Goal: Communication & Community: Answer question/provide support

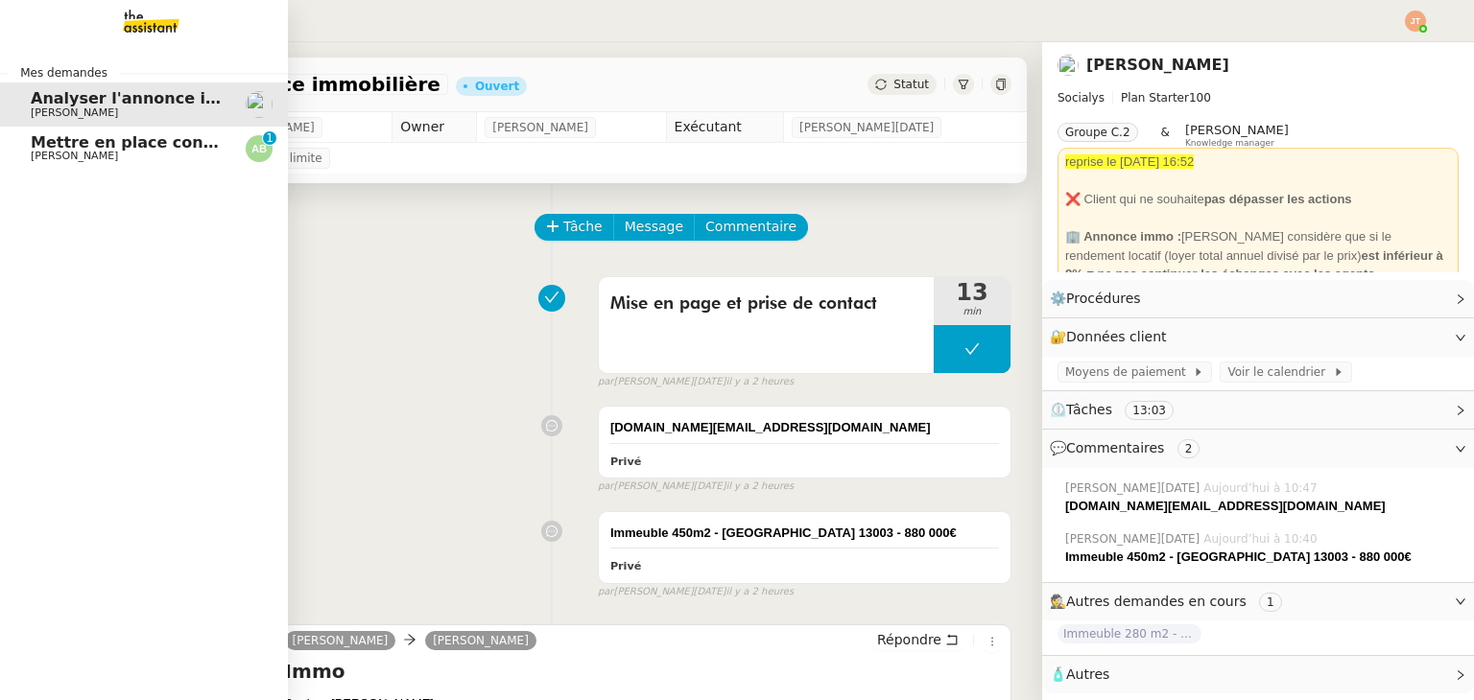
drag, startPoint x: 83, startPoint y: 150, endPoint x: 284, endPoint y: 354, distance: 286.3
click at [84, 150] on span "Mettre en place contrat d'apprentissage [PERSON_NAME]" at bounding box center [280, 142] width 498 height 18
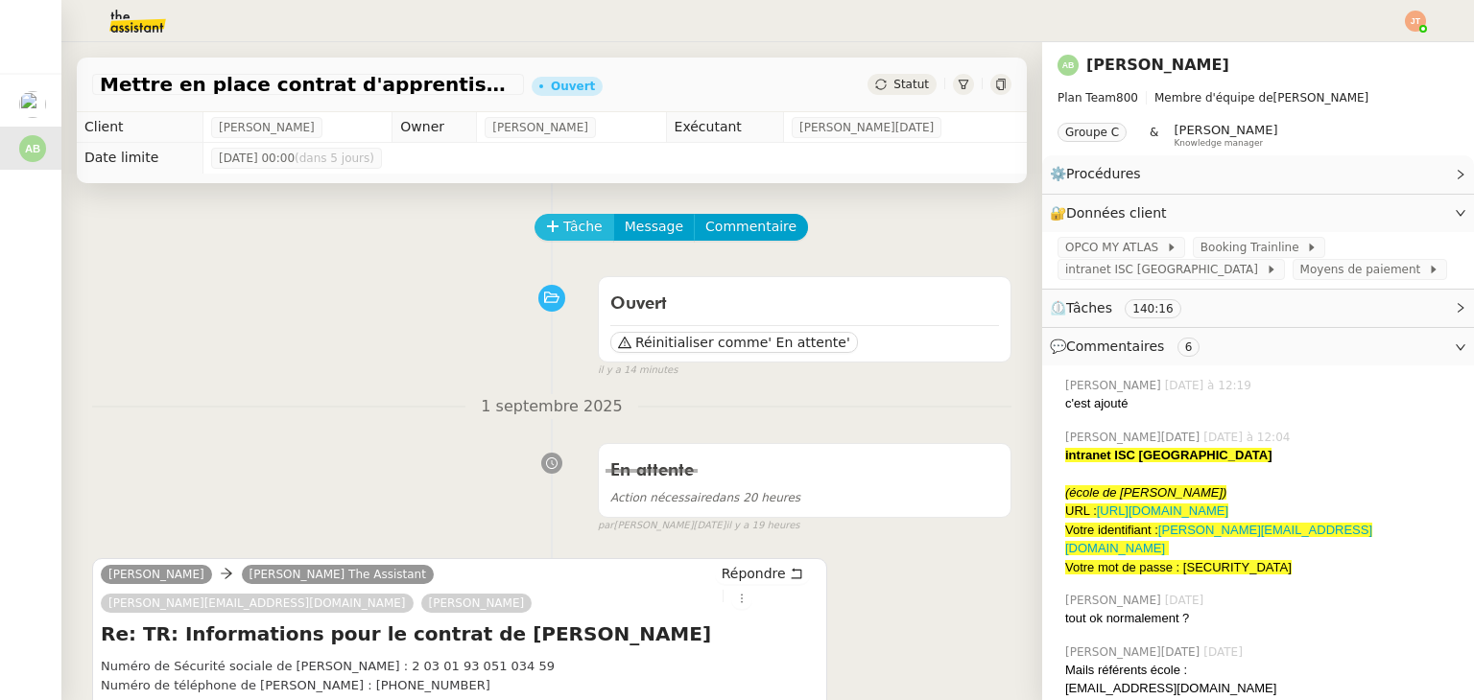
click at [563, 231] on span "Tâche" at bounding box center [582, 227] width 39 height 22
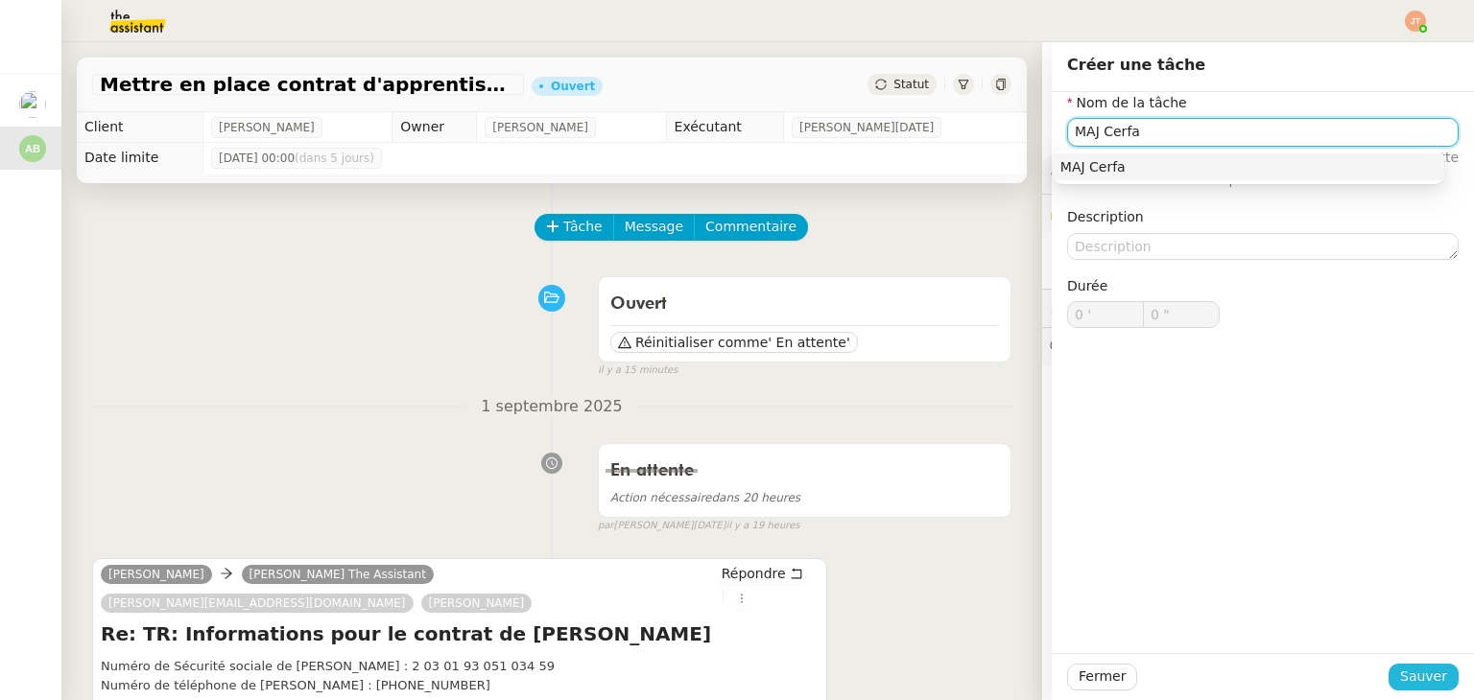
type input "MAJ Cerfa"
drag, startPoint x: 1409, startPoint y: 665, endPoint x: 1349, endPoint y: 600, distance: 88.3
click at [1409, 667] on span "Sauver" at bounding box center [1423, 677] width 47 height 22
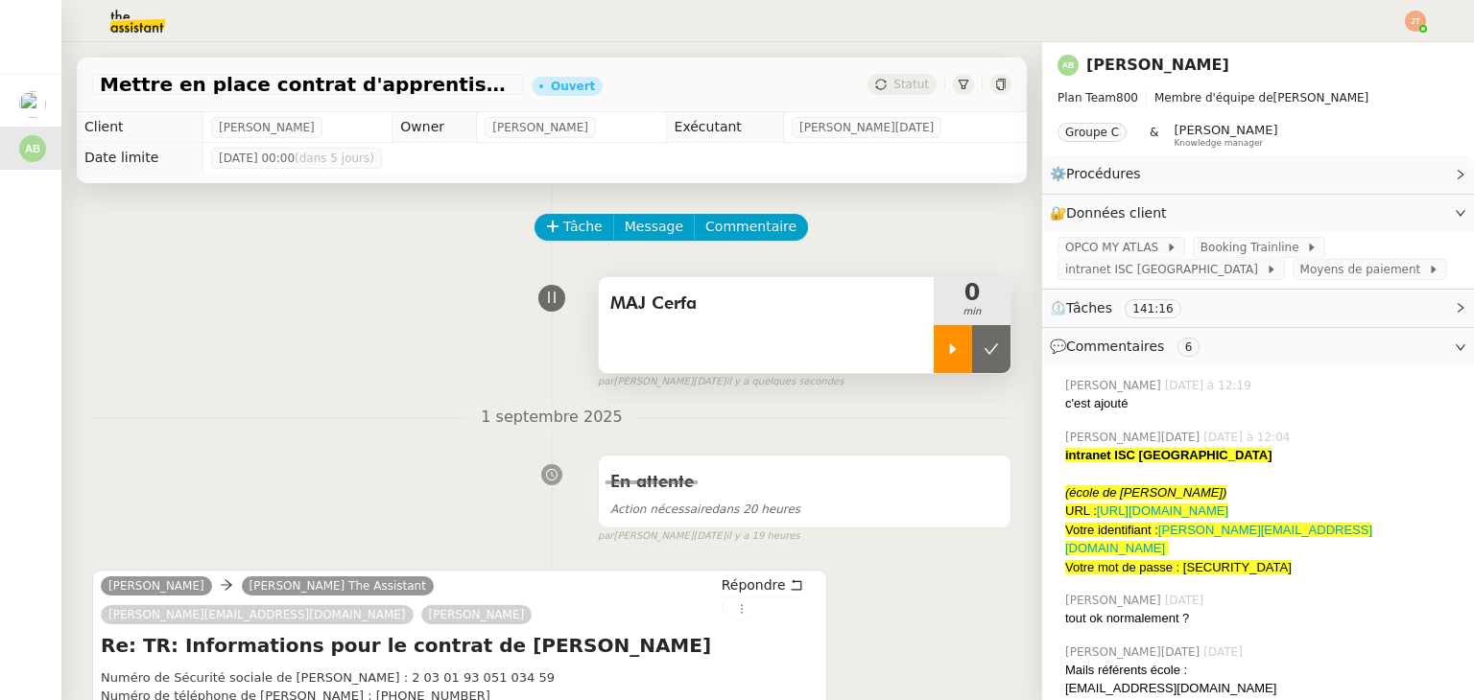
click at [945, 357] on icon at bounding box center [952, 349] width 15 height 15
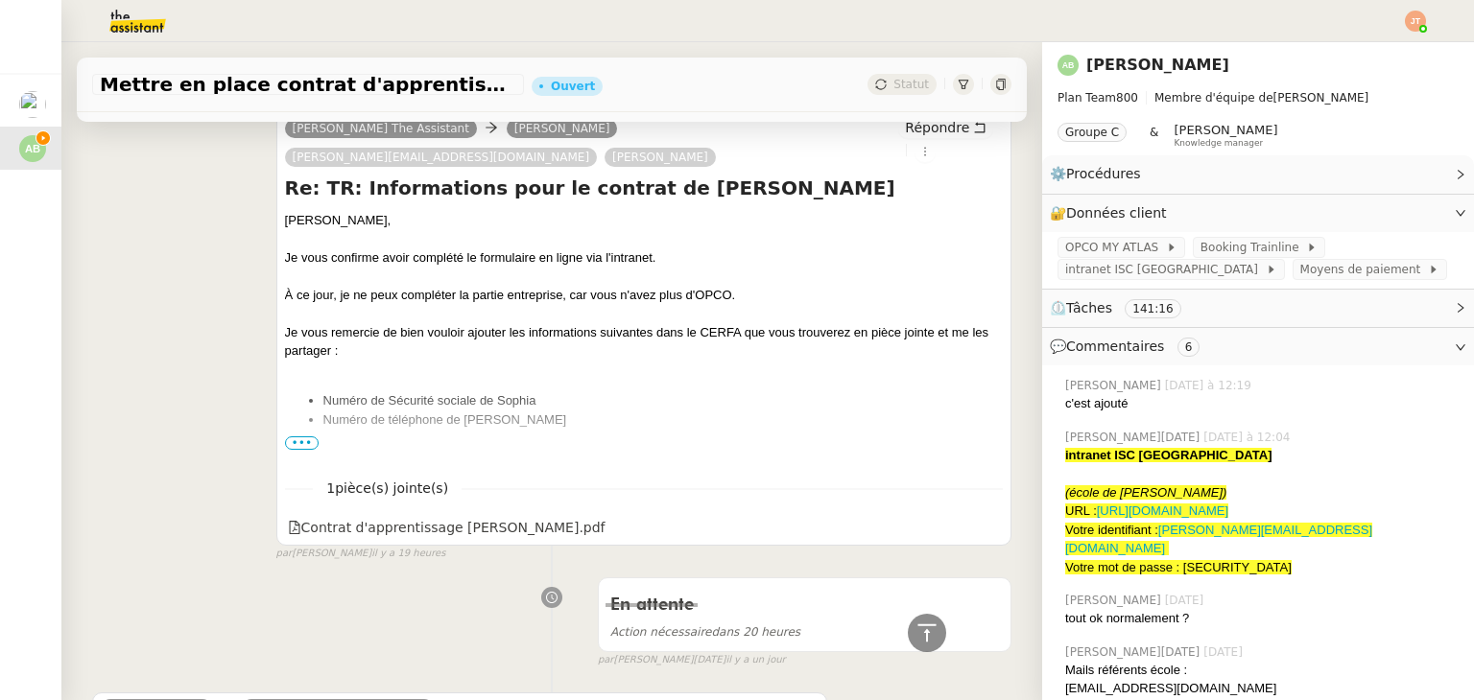
scroll to position [1055, 0]
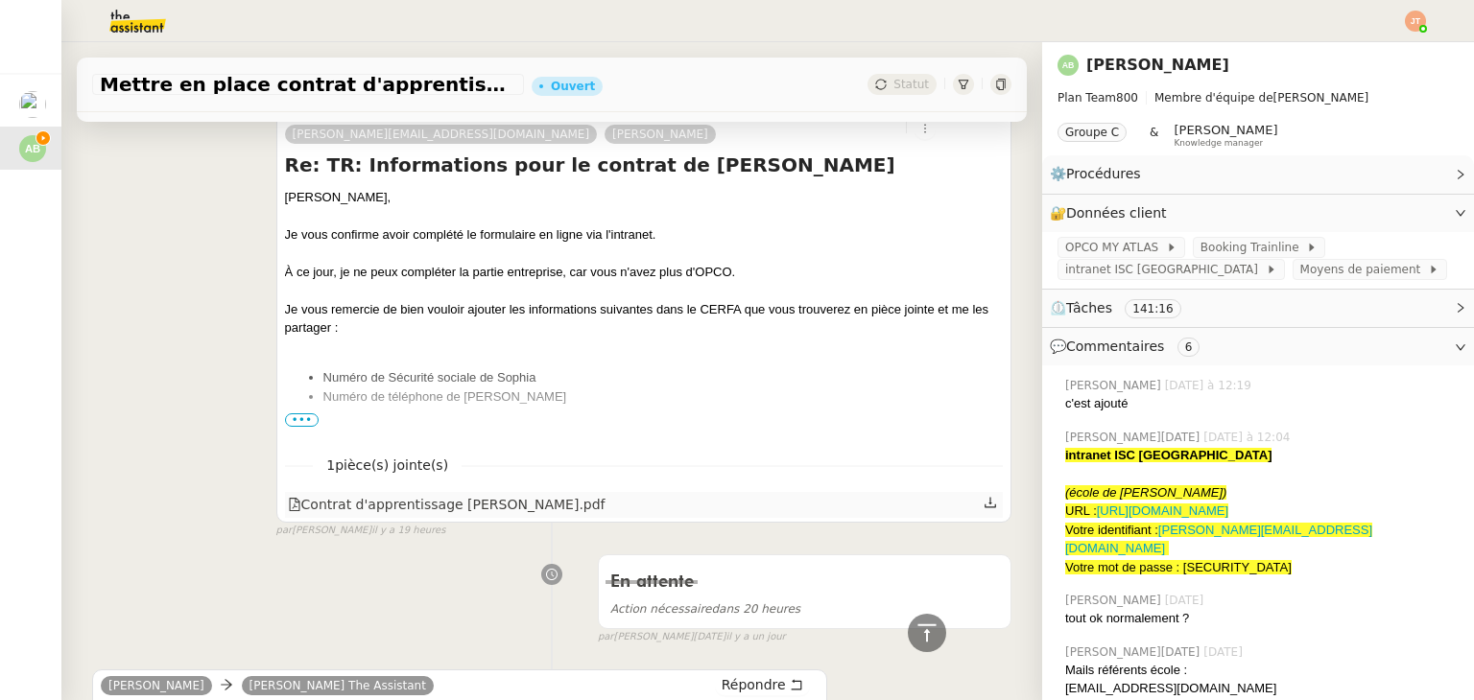
click at [984, 498] on icon at bounding box center [990, 503] width 12 height 11
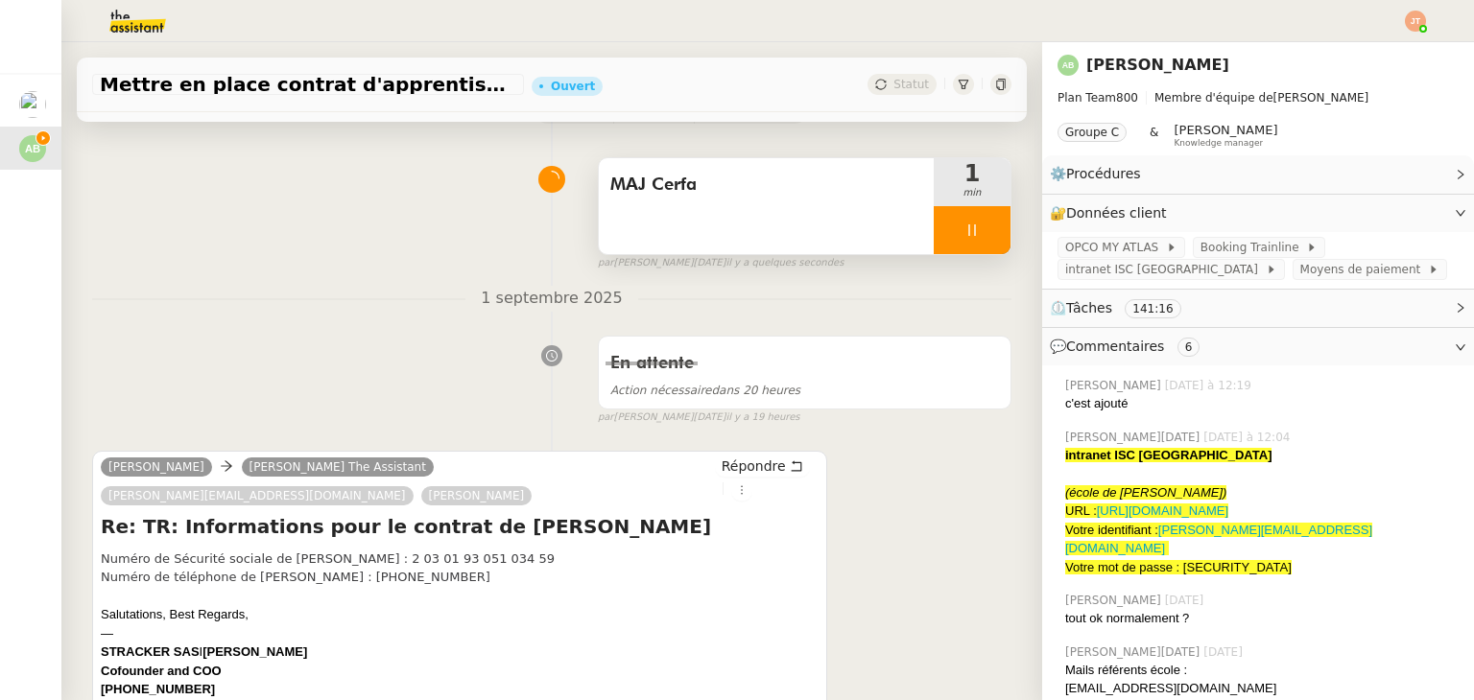
scroll to position [96, 0]
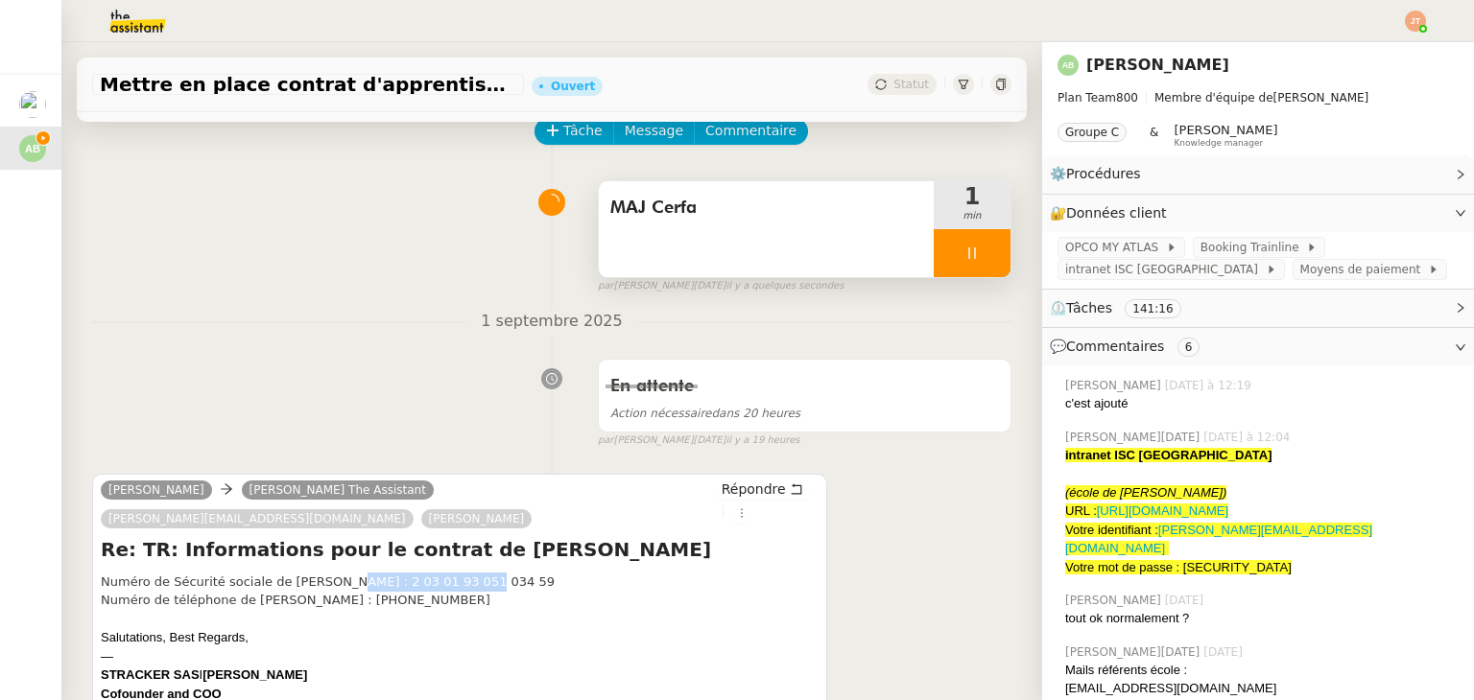
drag, startPoint x: 319, startPoint y: 554, endPoint x: 439, endPoint y: 554, distance: 120.9
click at [439, 573] on div "Numéro de Sécurité sociale de [PERSON_NAME] : 2 03 01 93 051 034 59" at bounding box center [460, 582] width 718 height 19
copy div "2 03 01 93 051 034 59"
drag, startPoint x: 390, startPoint y: 572, endPoint x: 314, endPoint y: 572, distance: 75.8
click at [314, 591] on div "Numéro de téléphone de [PERSON_NAME] : [PHONE_NUMBER]" at bounding box center [460, 600] width 718 height 19
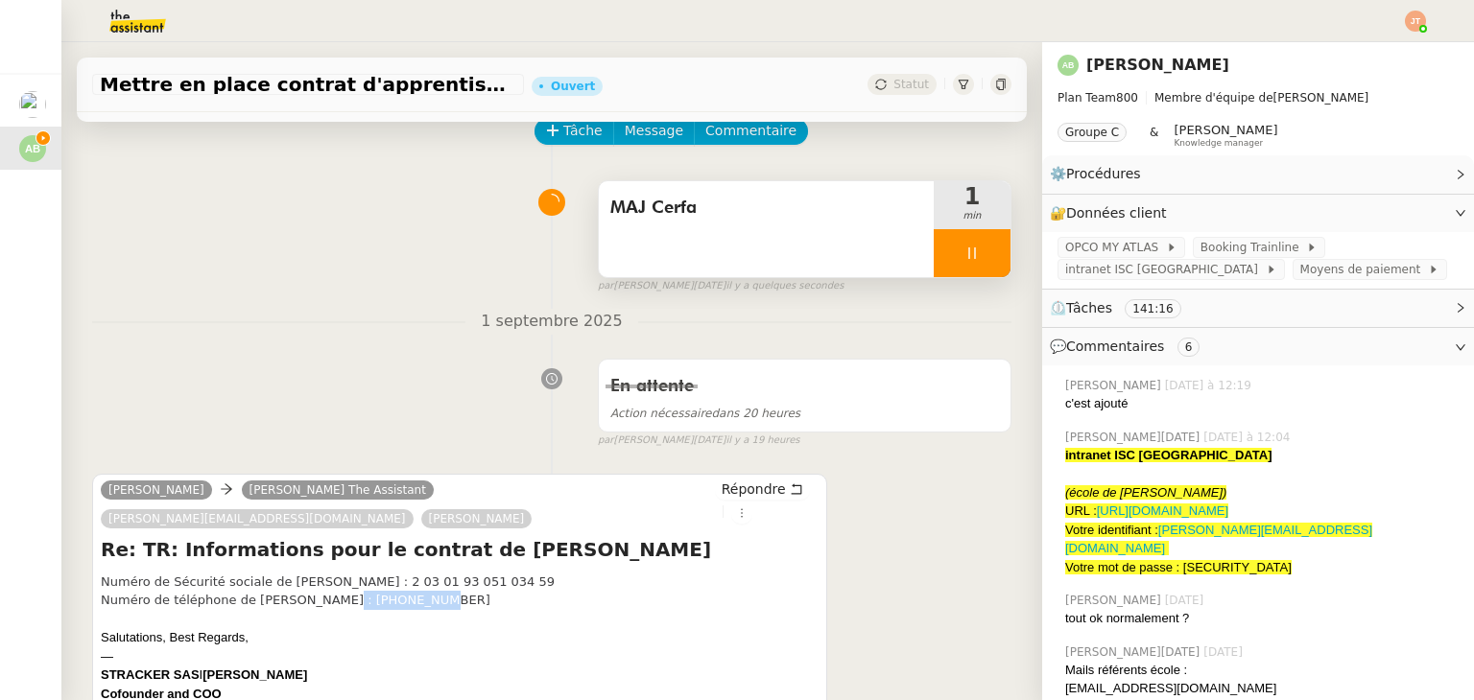
copy div "7 81 55 50 81"
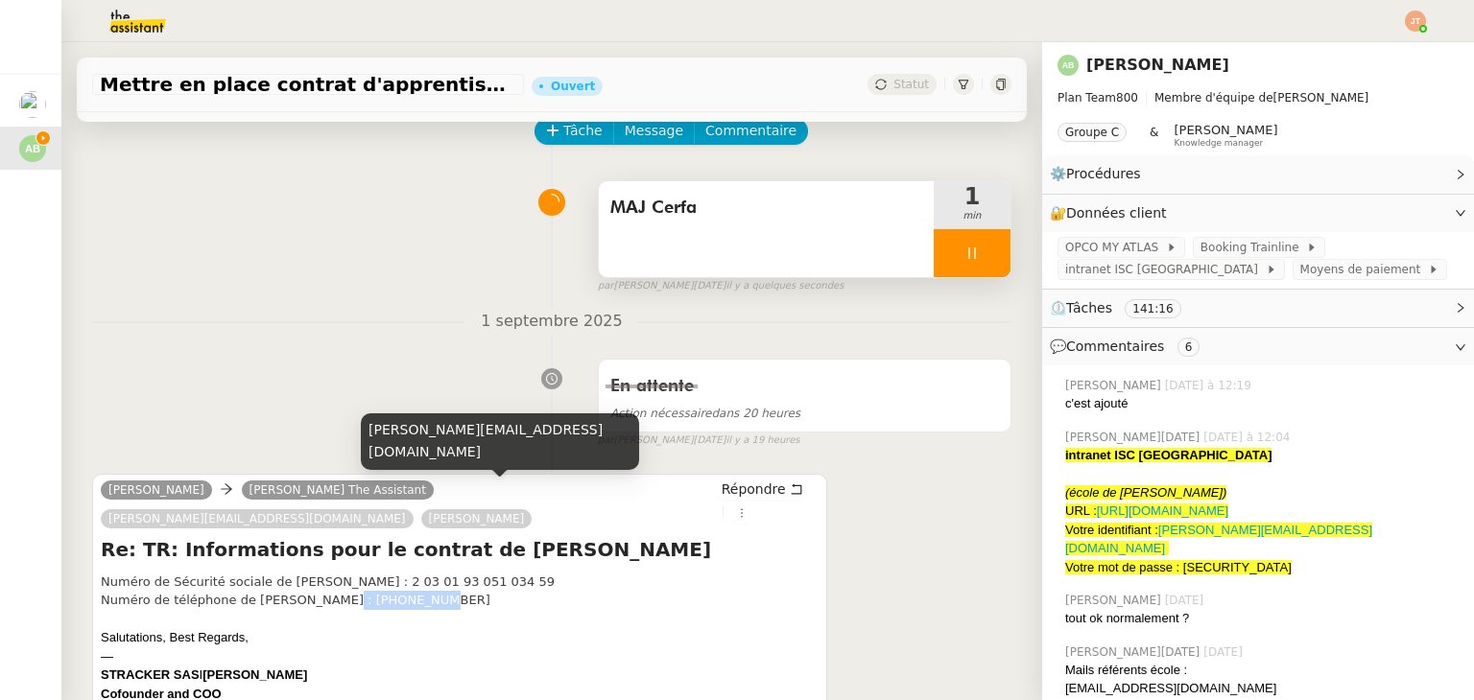
click at [426, 591] on div "Numéro de téléphone de [PERSON_NAME] : [PHONE_NUMBER]" at bounding box center [460, 600] width 718 height 19
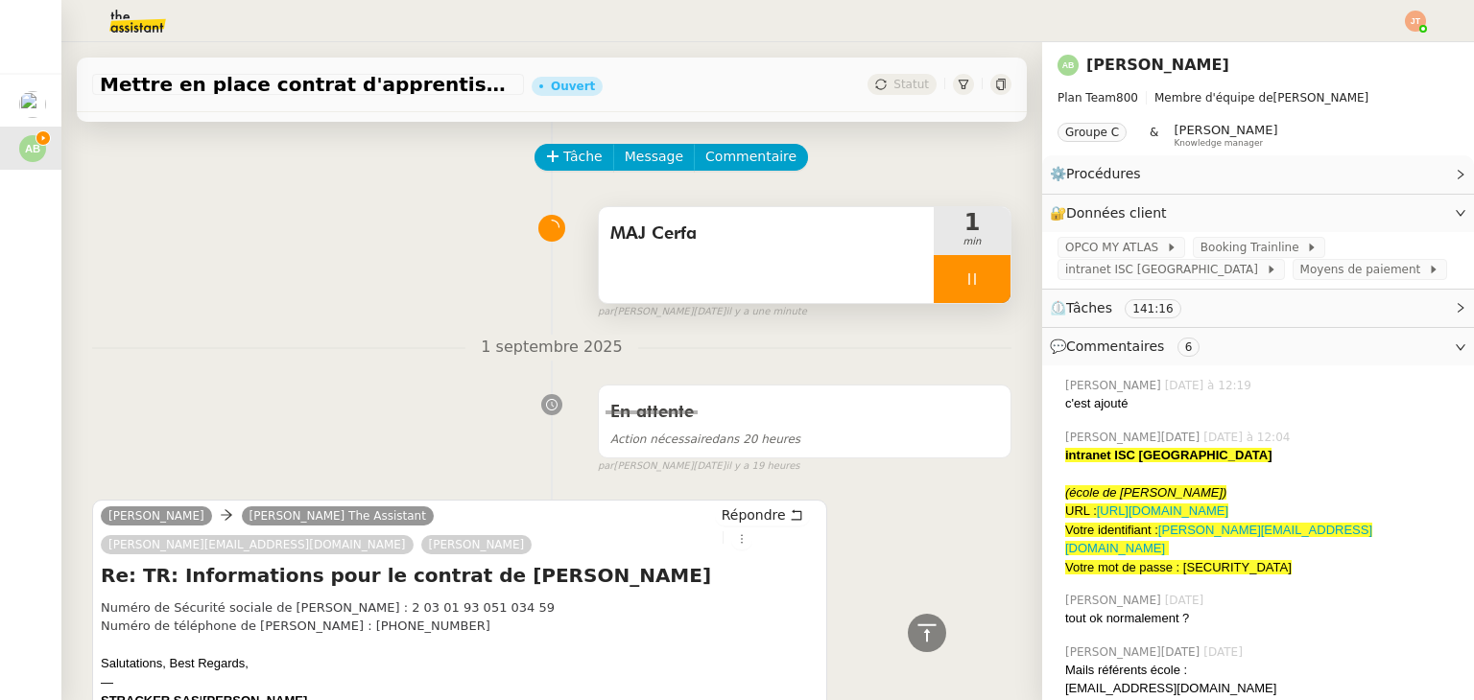
scroll to position [0, 0]
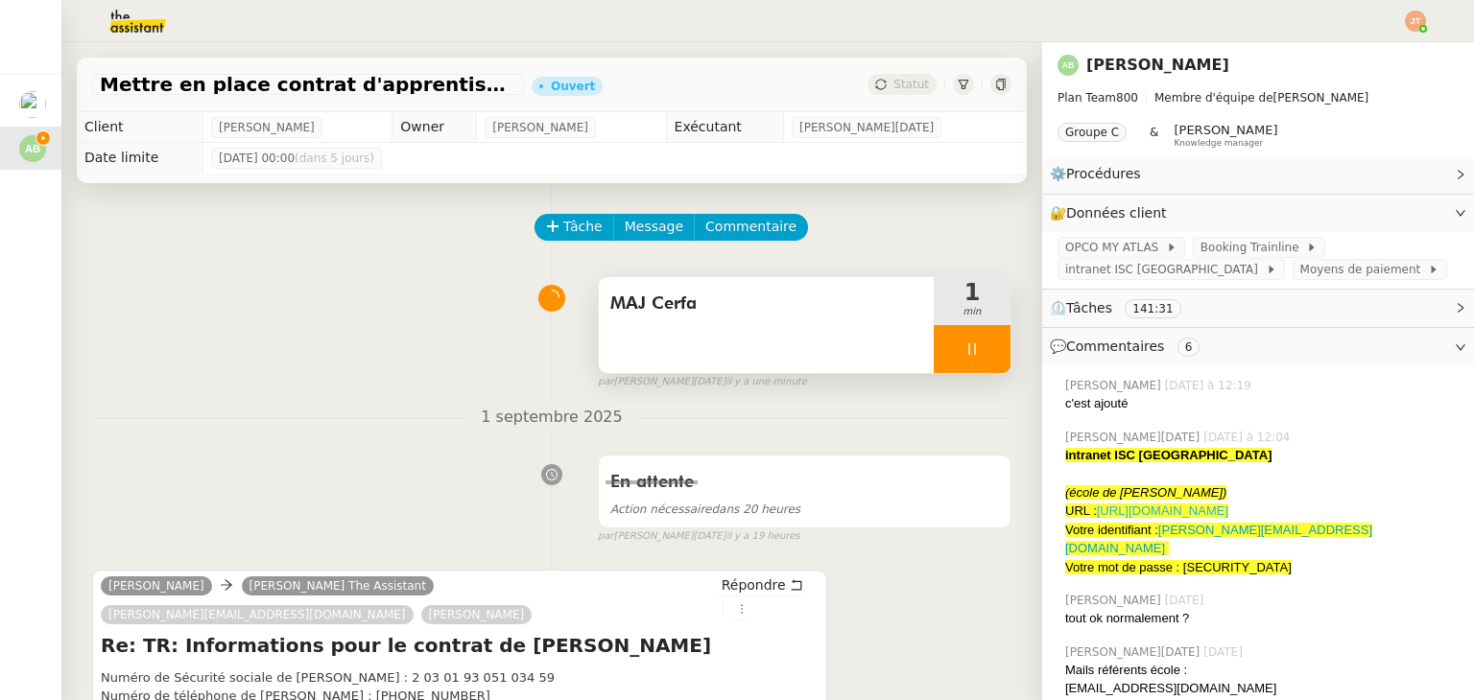
click at [1182, 515] on link "[URL][DOMAIN_NAME]" at bounding box center [1162, 511] width 131 height 14
drag, startPoint x: 319, startPoint y: 651, endPoint x: 449, endPoint y: 651, distance: 130.5
click at [449, 669] on div "Numéro de Sécurité sociale de [PERSON_NAME] : 2 03 01 93 051 034 59" at bounding box center [460, 678] width 718 height 19
copy div "2 03 01 93 051 034 59"
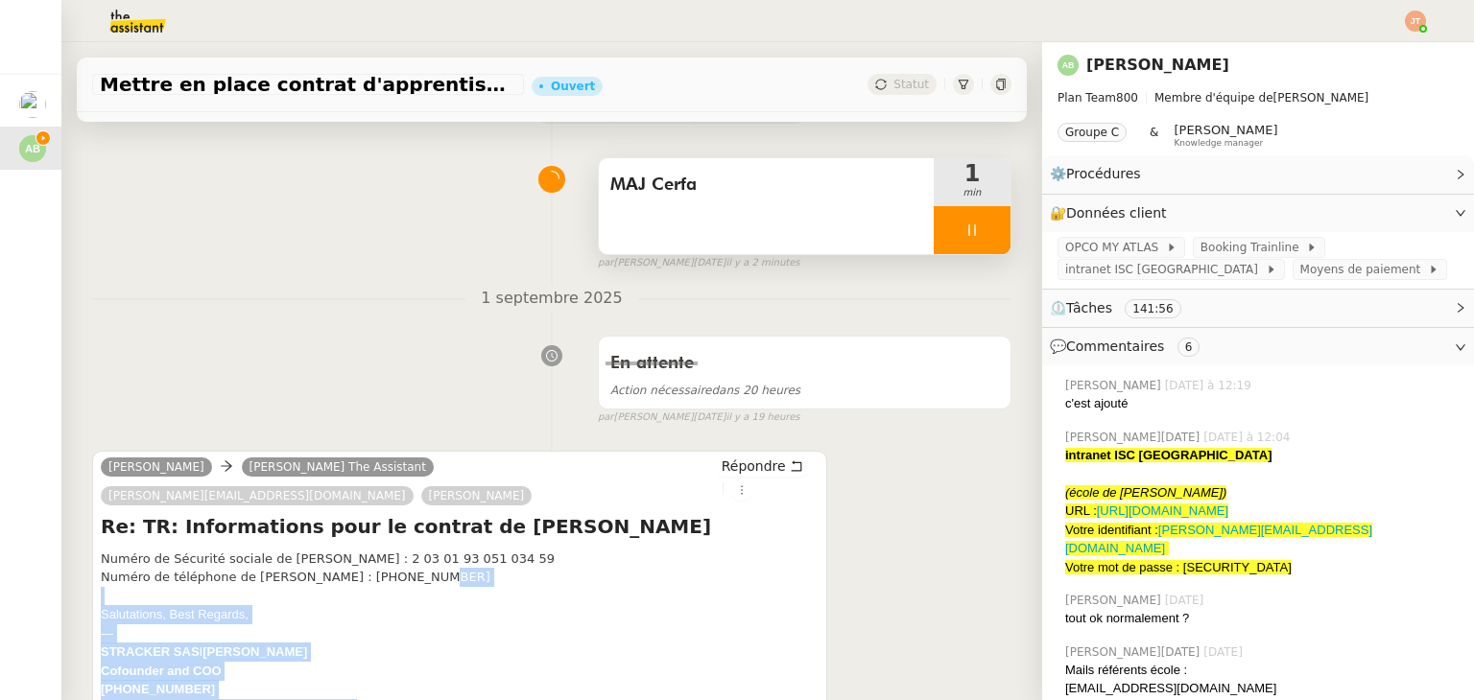
drag, startPoint x: 394, startPoint y: 676, endPoint x: 328, endPoint y: 676, distance: 66.2
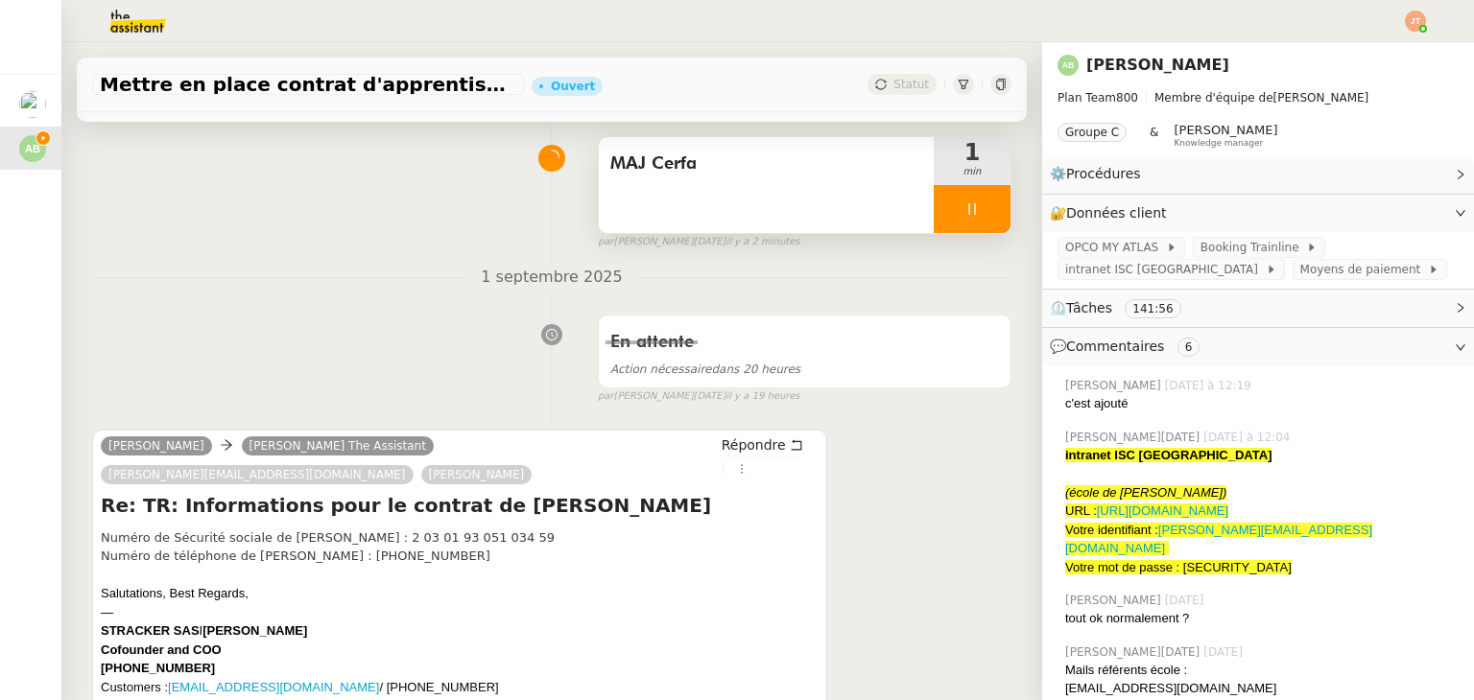
click at [357, 547] on div "Numéro de téléphone de [PERSON_NAME] : [PHONE_NUMBER]" at bounding box center [460, 556] width 718 height 19
drag, startPoint x: 390, startPoint y: 531, endPoint x: 314, endPoint y: 531, distance: 75.8
click at [314, 547] on div "Numéro de téléphone de [PERSON_NAME] : [PHONE_NUMBER]" at bounding box center [460, 556] width 718 height 19
copy div "7 81 55 50 81"
click at [420, 547] on div "Numéro de téléphone de [PERSON_NAME] : [PHONE_NUMBER]" at bounding box center [460, 556] width 718 height 19
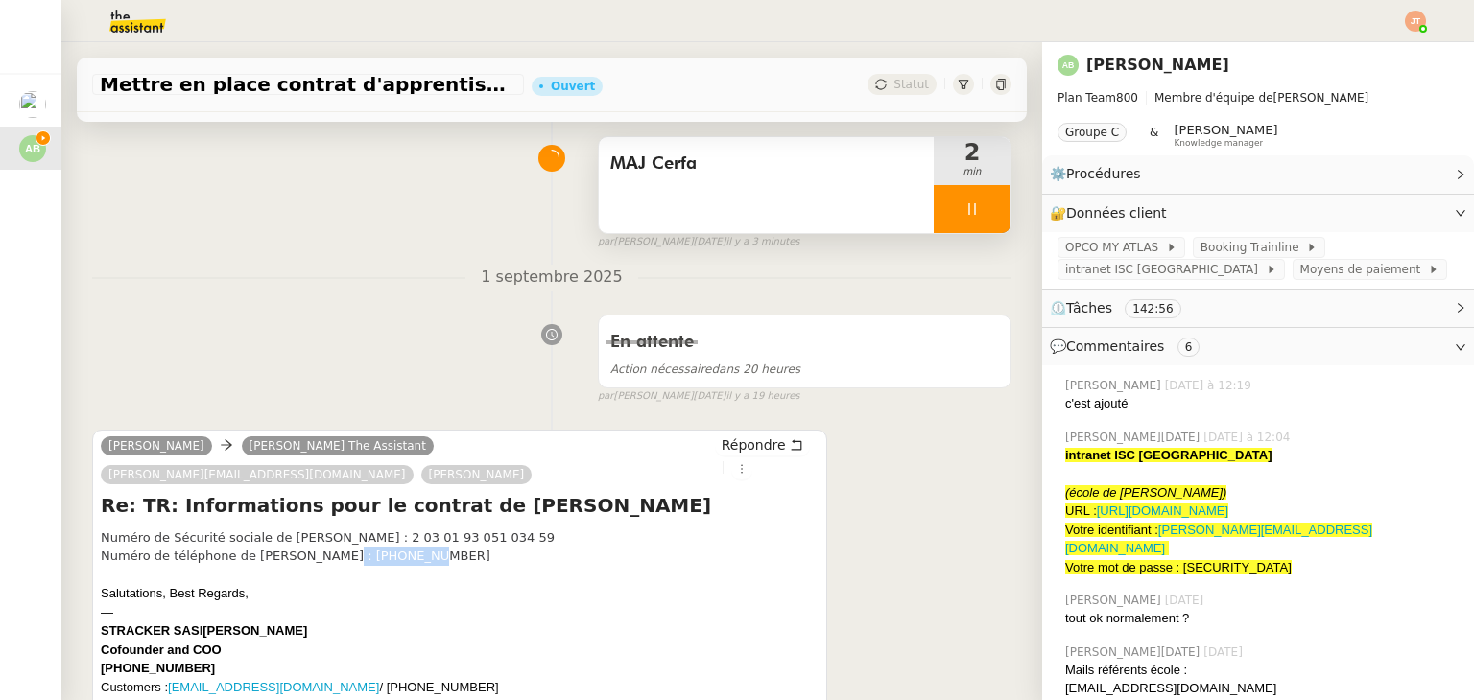
drag, startPoint x: 386, startPoint y: 532, endPoint x: 318, endPoint y: 533, distance: 68.1
click at [318, 547] on div "Numéro de téléphone de [PERSON_NAME] : [PHONE_NUMBER]" at bounding box center [460, 556] width 718 height 19
drag, startPoint x: 388, startPoint y: 531, endPoint x: 316, endPoint y: 531, distance: 72.0
click at [316, 547] on div "Numéro de téléphone de [PERSON_NAME] : [PHONE_NUMBER]" at bounding box center [460, 556] width 718 height 19
copy div "7 81 55 50 81"
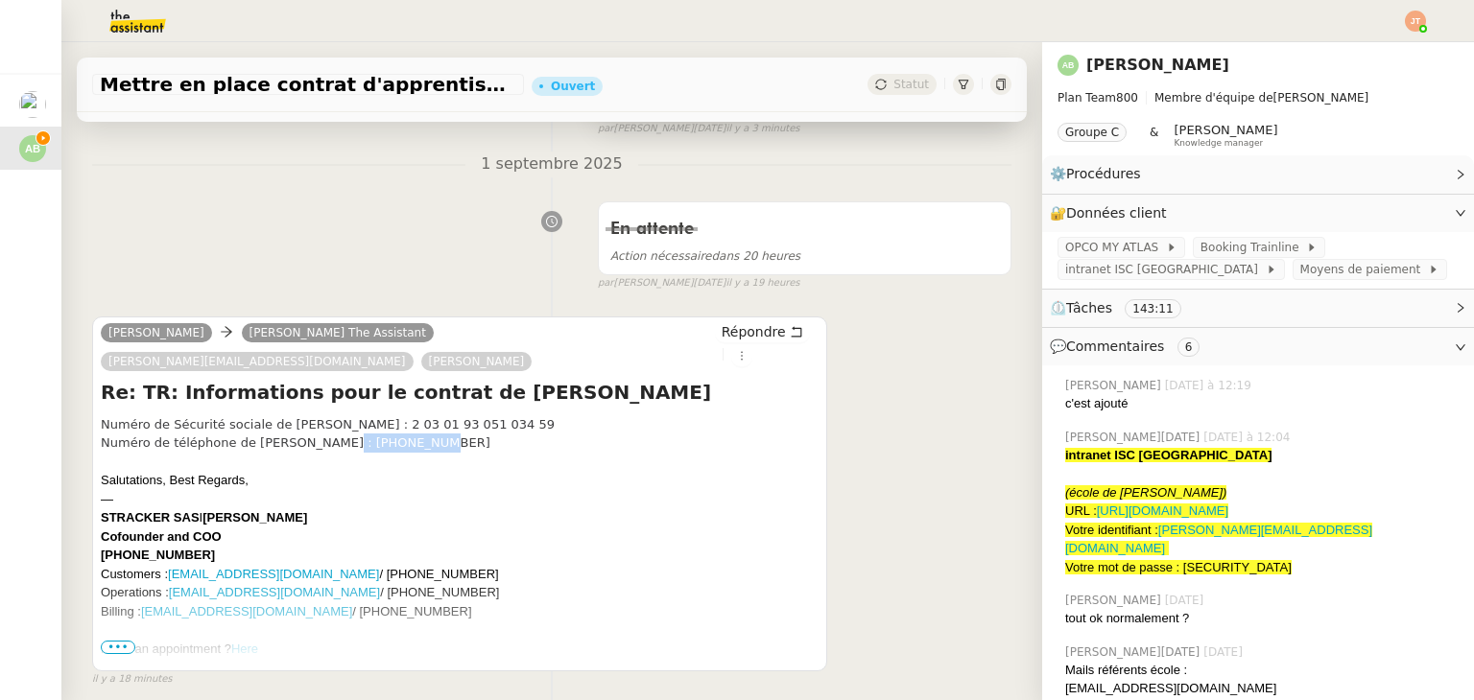
scroll to position [288, 0]
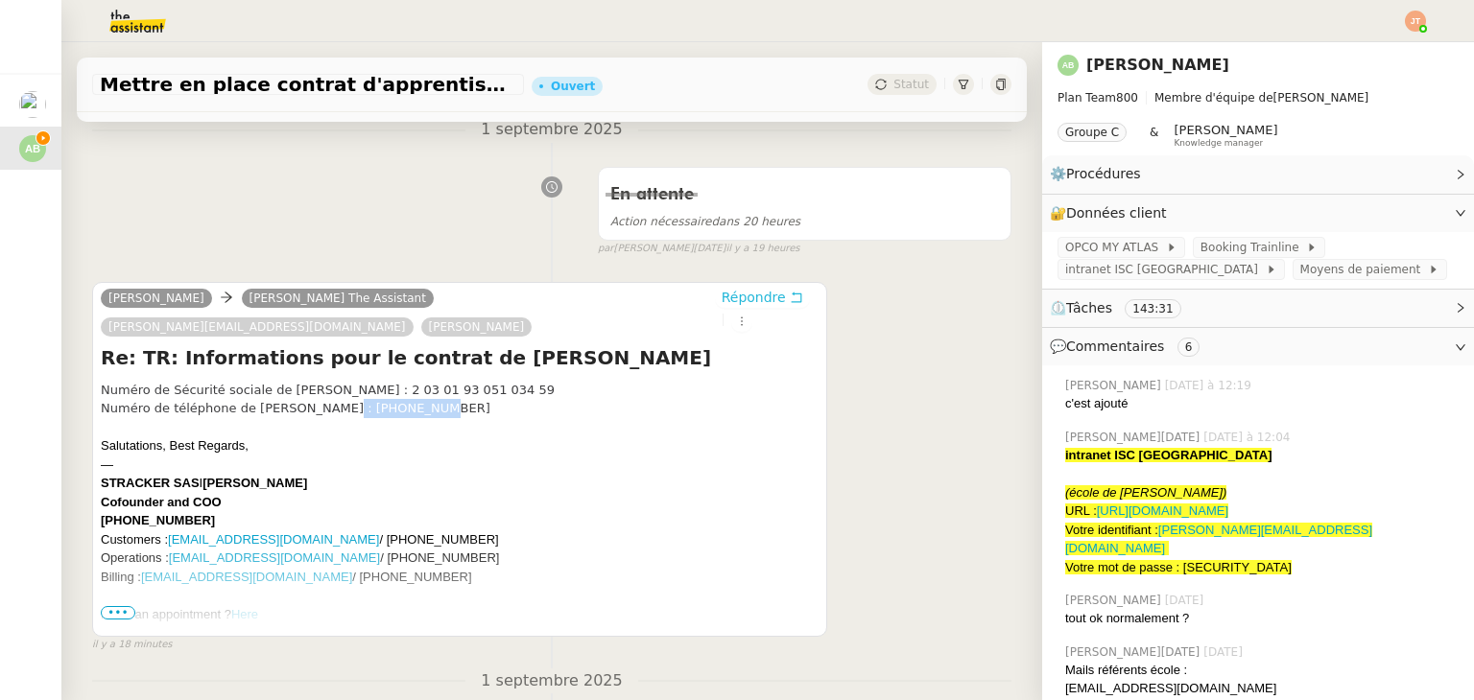
click at [722, 302] on span "Répondre" at bounding box center [754, 297] width 64 height 19
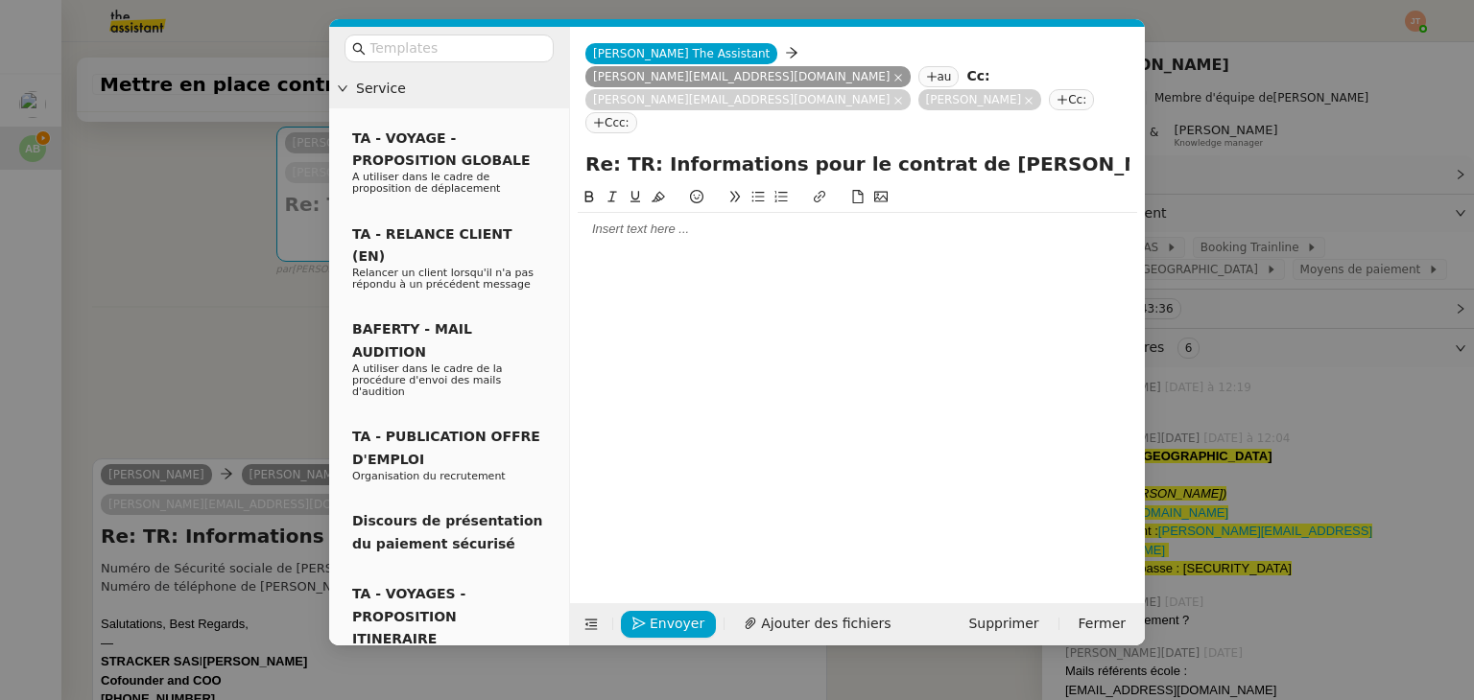
click at [687, 221] on div at bounding box center [857, 229] width 559 height 17
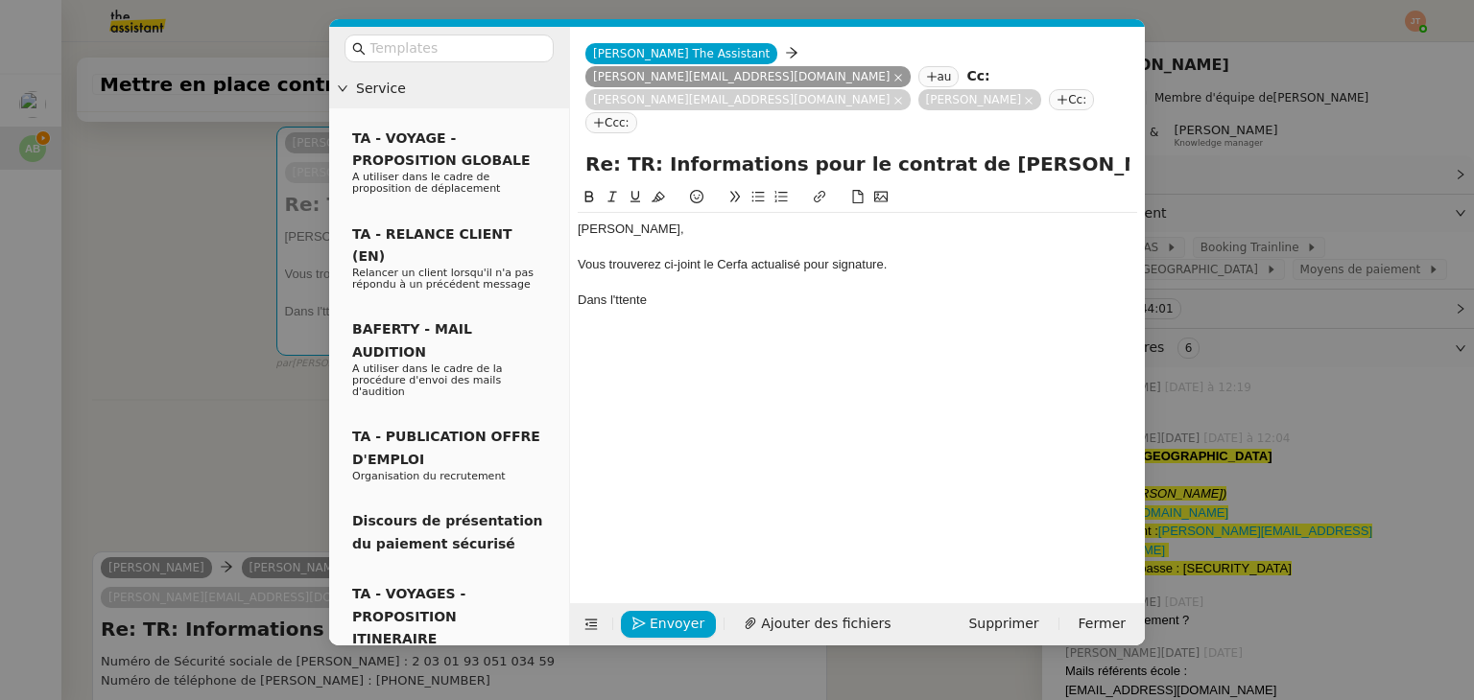
click at [211, 354] on nz-modal-container "Service TA - VOYAGE - PROPOSITION GLOBALE A utiliser dans le cadre de propositi…" at bounding box center [737, 350] width 1474 height 700
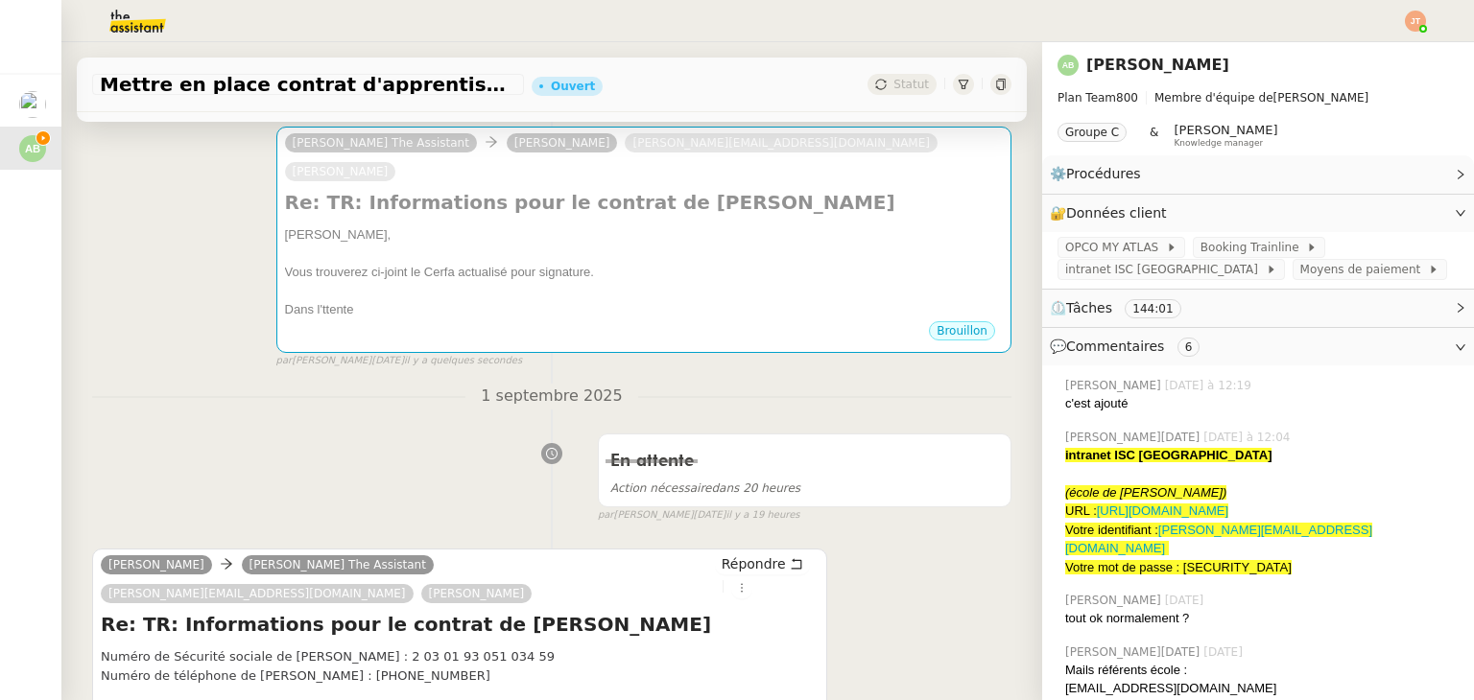
click at [139, 22] on img at bounding box center [122, 21] width 149 height 42
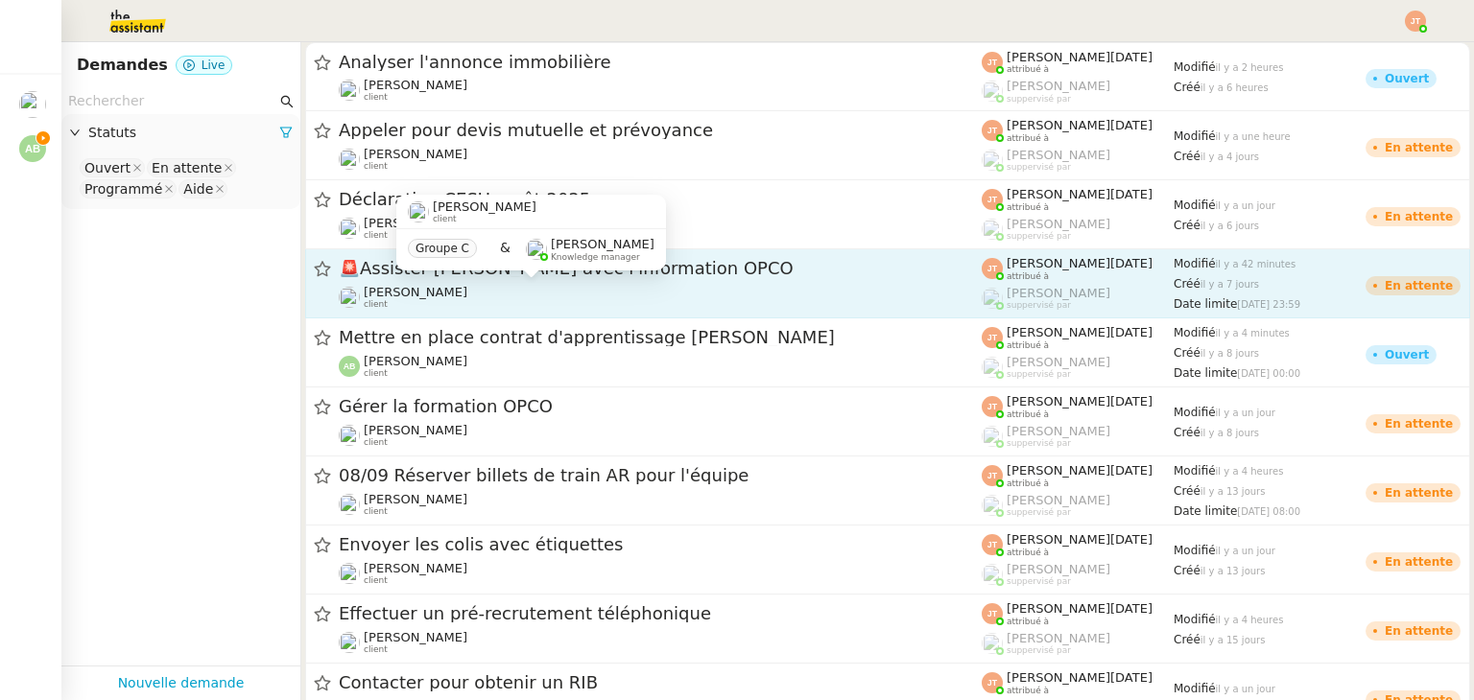
click at [476, 286] on div "[PERSON_NAME] client" at bounding box center [660, 297] width 643 height 25
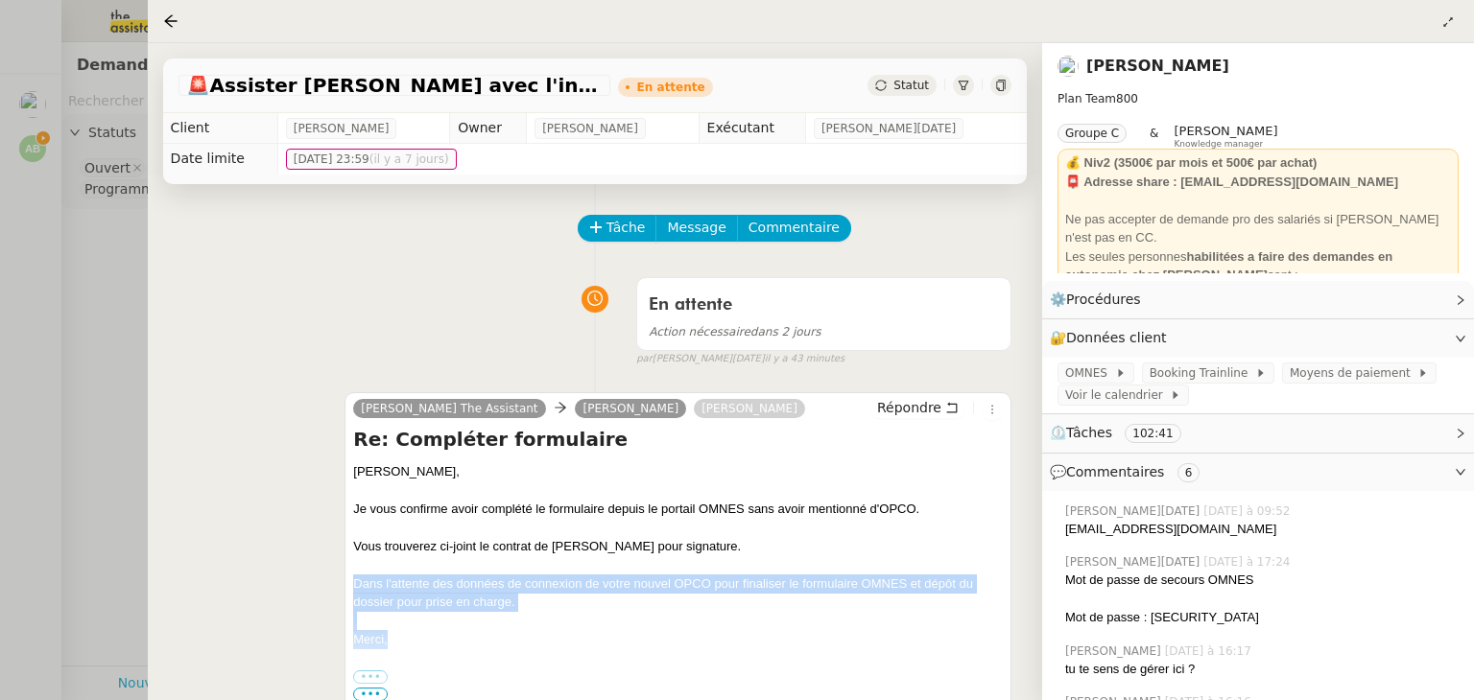
drag, startPoint x: 353, startPoint y: 583, endPoint x: 493, endPoint y: 637, distance: 150.0
copy div "Dans l'attente des données de connexion de votre nouvel OPCO pour finaliser le …"
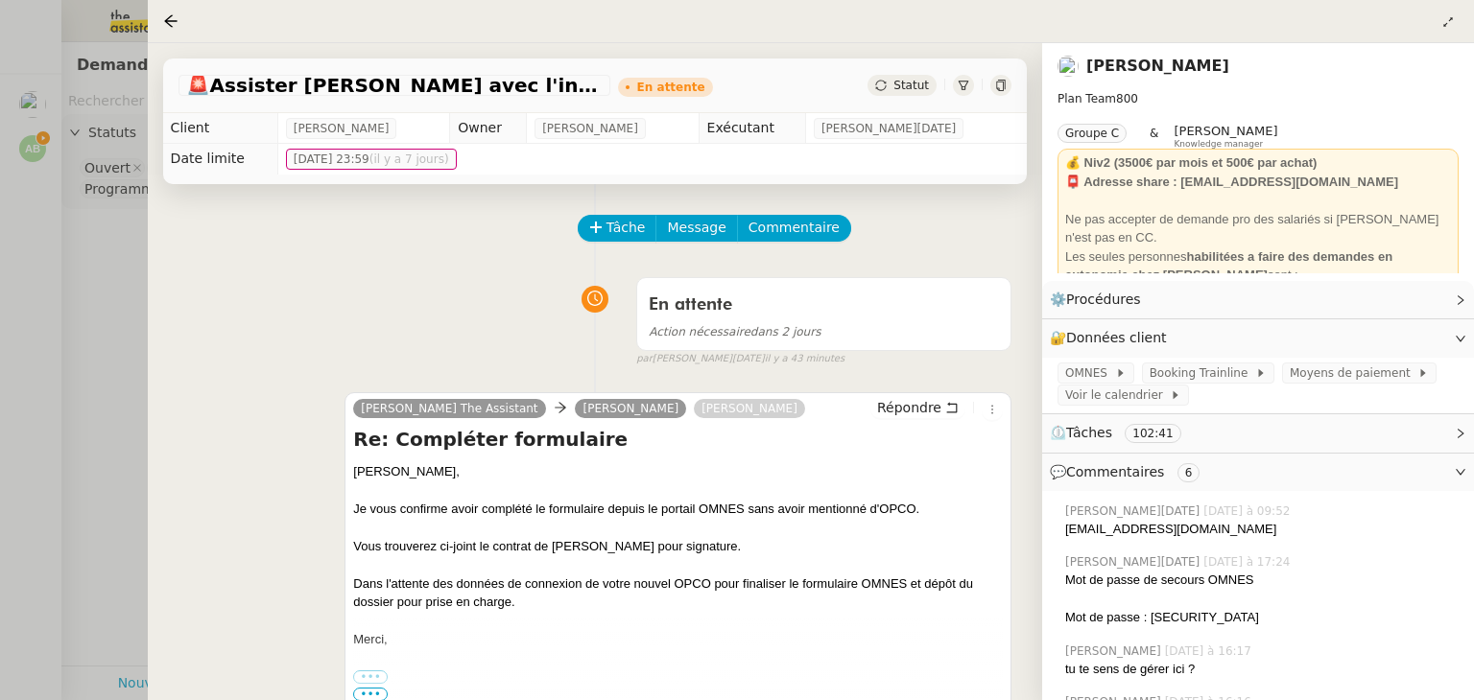
click at [86, 300] on div at bounding box center [737, 350] width 1474 height 700
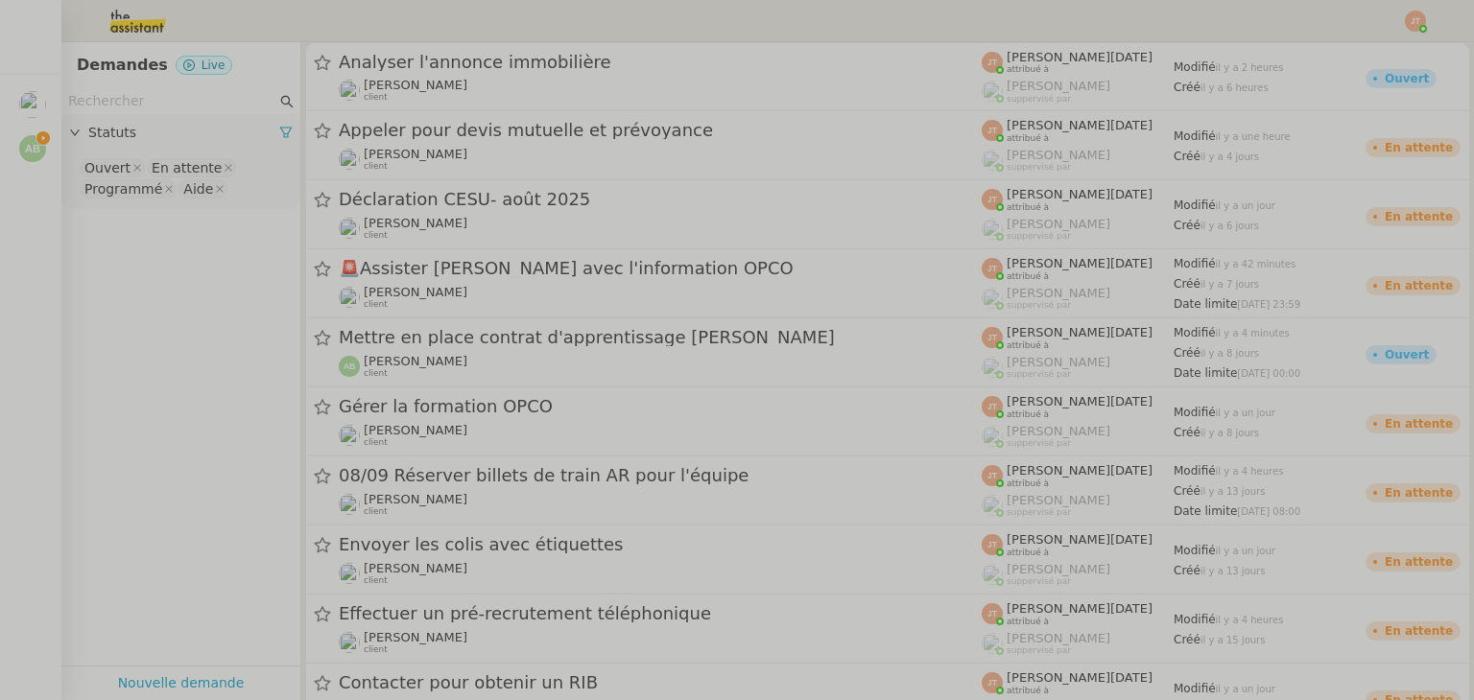
drag, startPoint x: 38, startPoint y: 141, endPoint x: 161, endPoint y: 170, distance: 126.1
click at [38, 141] on span "Mettre en place contrat d'apprentissage [PERSON_NAME]" at bounding box center [53, 142] width 498 height 18
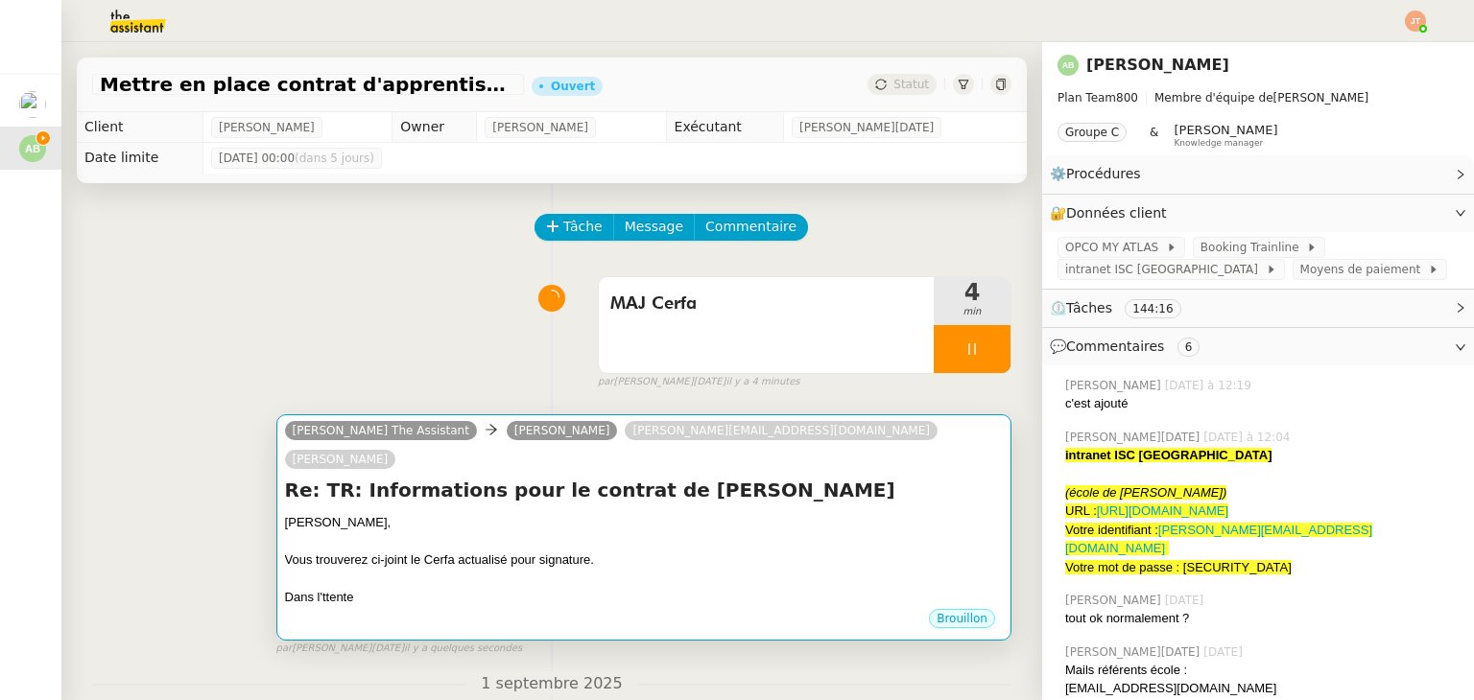
click at [491, 513] on div "[PERSON_NAME]," at bounding box center [644, 522] width 718 height 19
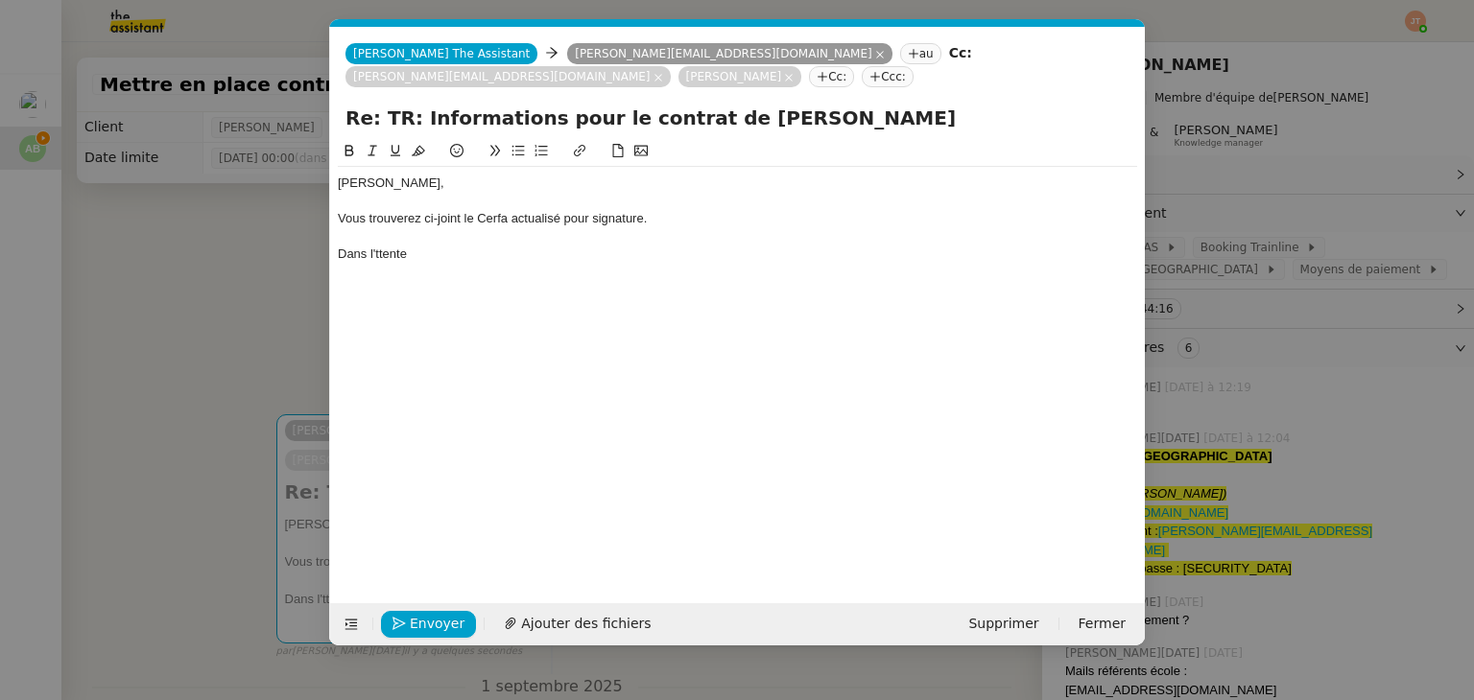
scroll to position [0, 40]
drag, startPoint x: 418, startPoint y: 234, endPoint x: 339, endPoint y: 232, distance: 79.7
click at [339, 246] on div "Dans l'ttente" at bounding box center [737, 254] width 799 height 17
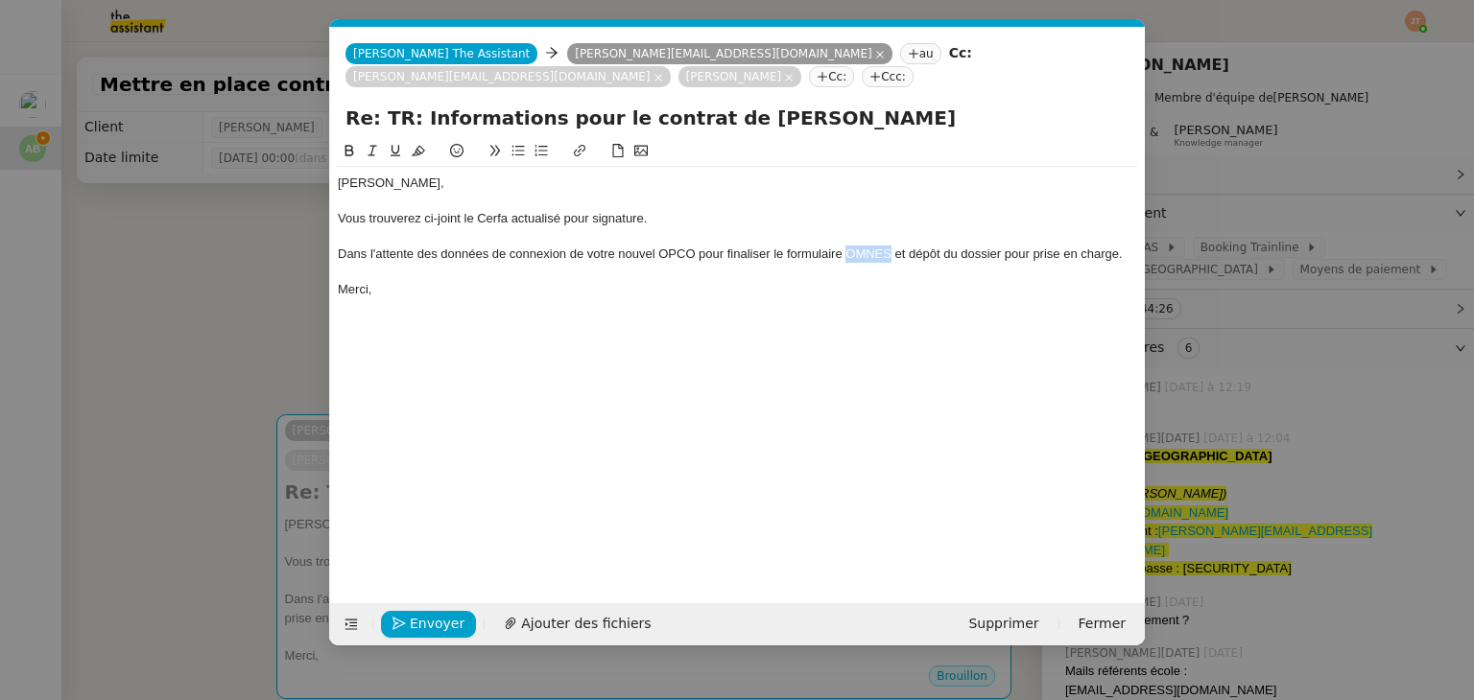
drag, startPoint x: 888, startPoint y: 229, endPoint x: 846, endPoint y: 234, distance: 41.5
click at [846, 246] on div "Dans l'attente des données de connexion de votre nouvel OPCO pour finaliser le …" at bounding box center [737, 254] width 799 height 17
click at [261, 250] on nz-modal-container "Service TA - VOYAGE - PROPOSITION GLOBALE A utiliser dans le cadre de propositi…" at bounding box center [737, 350] width 1474 height 700
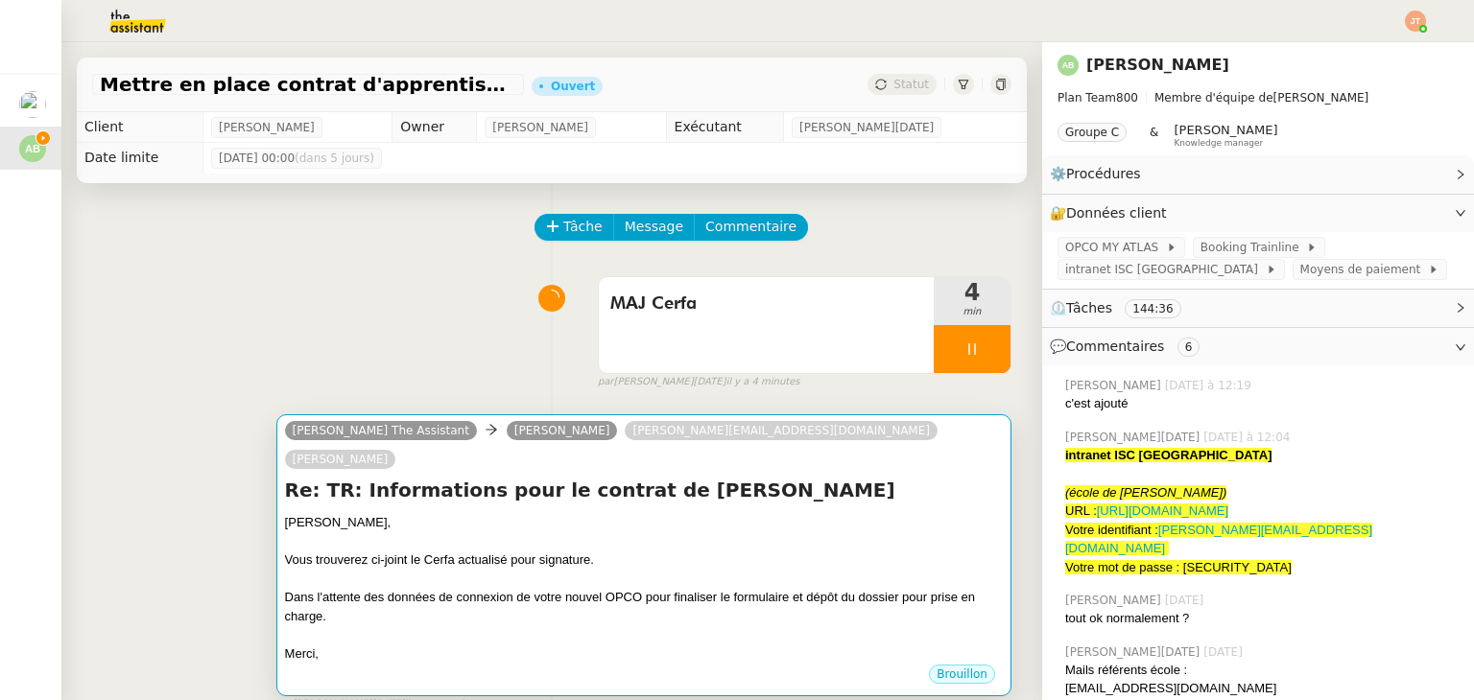
click at [624, 513] on div "[PERSON_NAME]," at bounding box center [644, 522] width 718 height 19
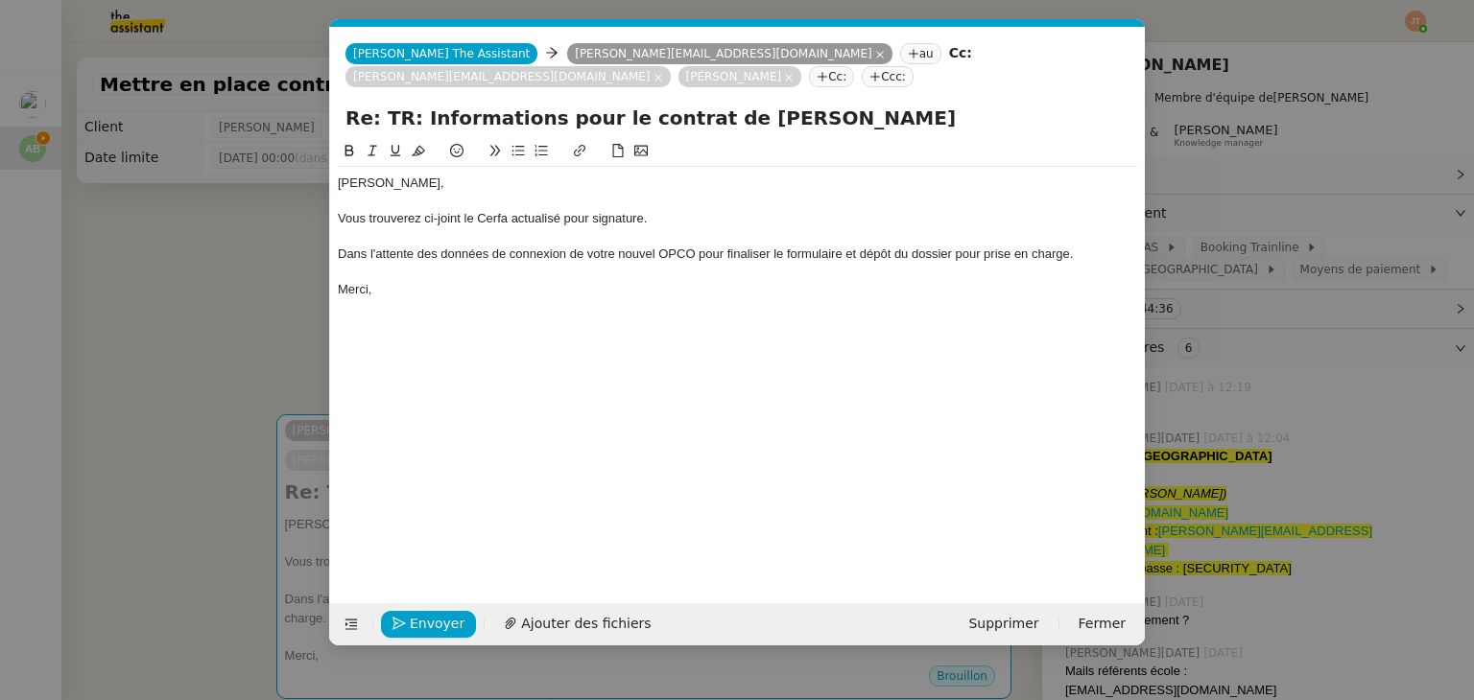
scroll to position [0, 40]
click at [844, 246] on div "Dans l'attente des données de connexion de votre nouvel OPCO pour finaliser le …" at bounding box center [737, 254] width 799 height 17
click at [572, 281] on div "[PERSON_NAME], Vous trouverez ci-joint le Cerfa actualisé pour signature. Dans …" at bounding box center [737, 236] width 799 height 139
click at [432, 623] on span "Envoyer" at bounding box center [437, 624] width 55 height 22
click at [581, 623] on span "Ajouter des fichiers" at bounding box center [646, 624] width 130 height 22
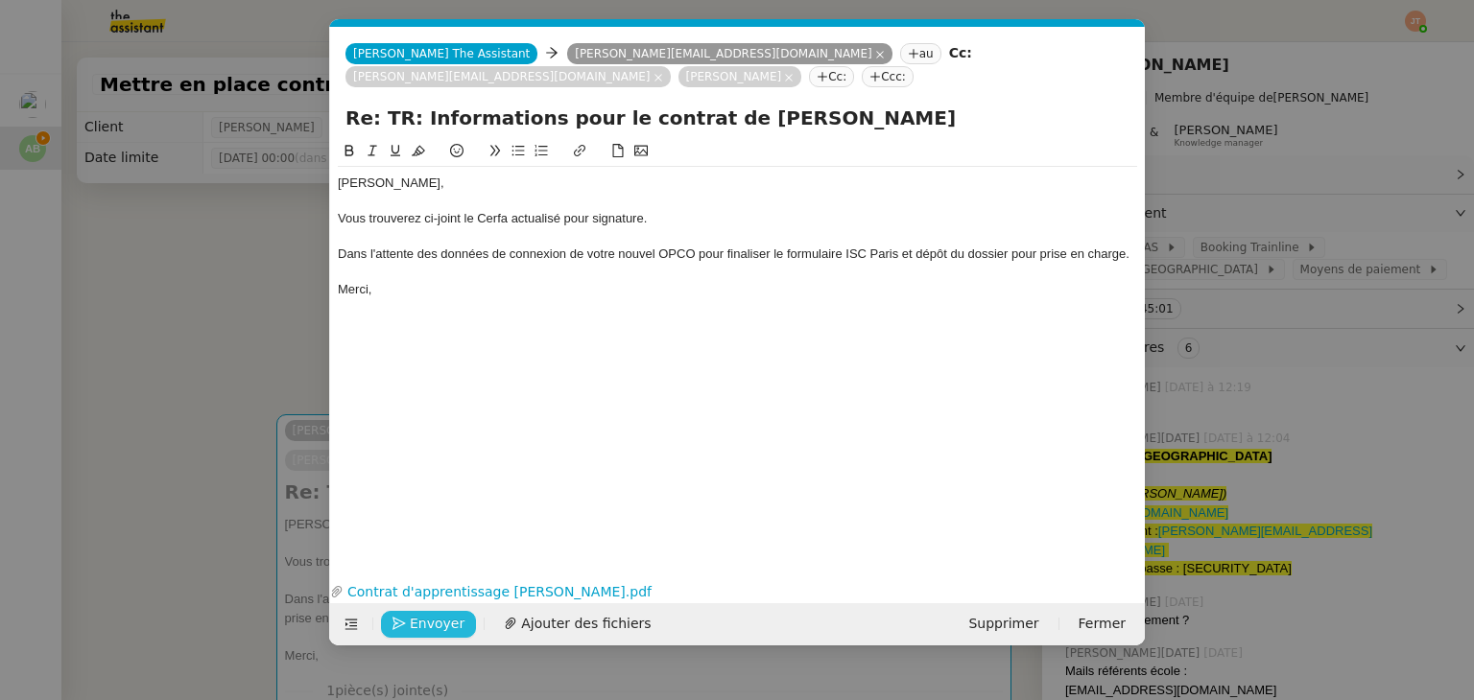
click at [446, 628] on span "Envoyer" at bounding box center [437, 624] width 55 height 22
click at [446, 628] on span "Confirmer l'envoi" at bounding box center [467, 624] width 115 height 22
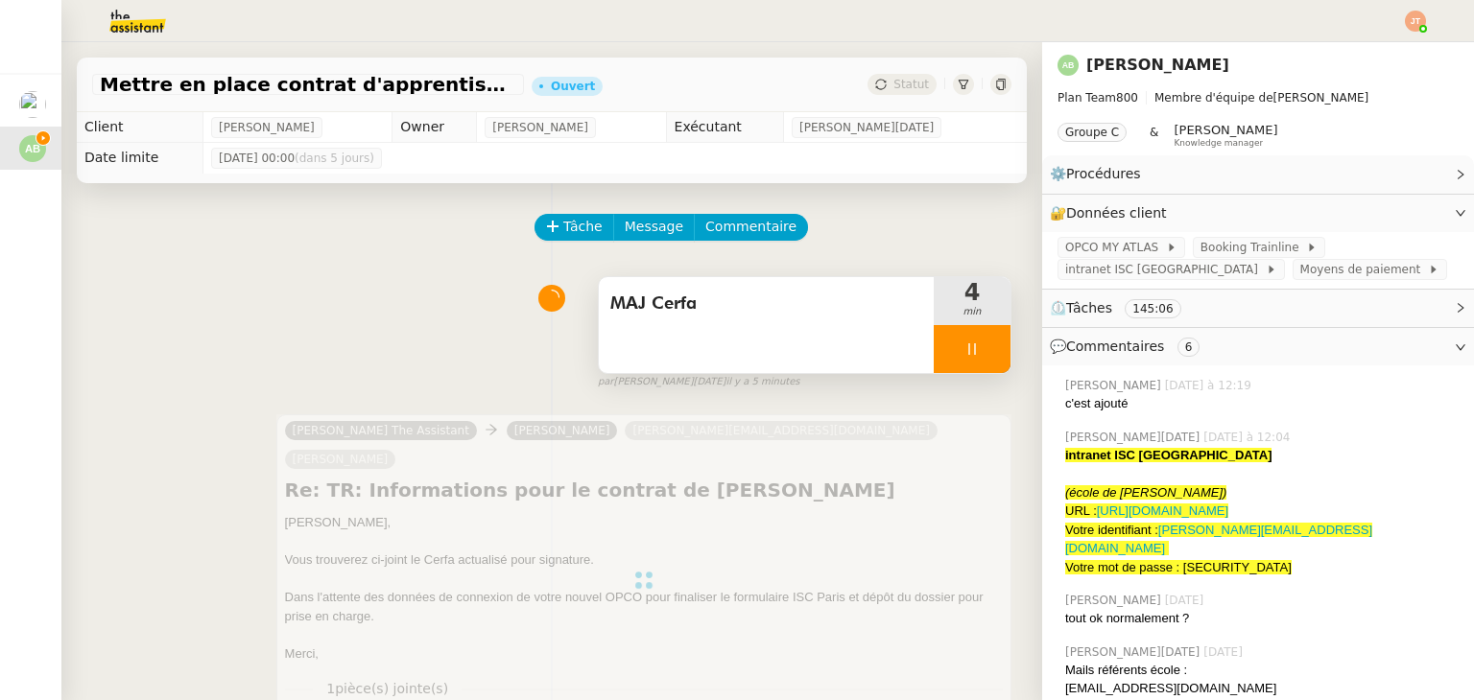
click at [948, 335] on div at bounding box center [972, 349] width 77 height 48
click at [938, 338] on div at bounding box center [953, 349] width 38 height 48
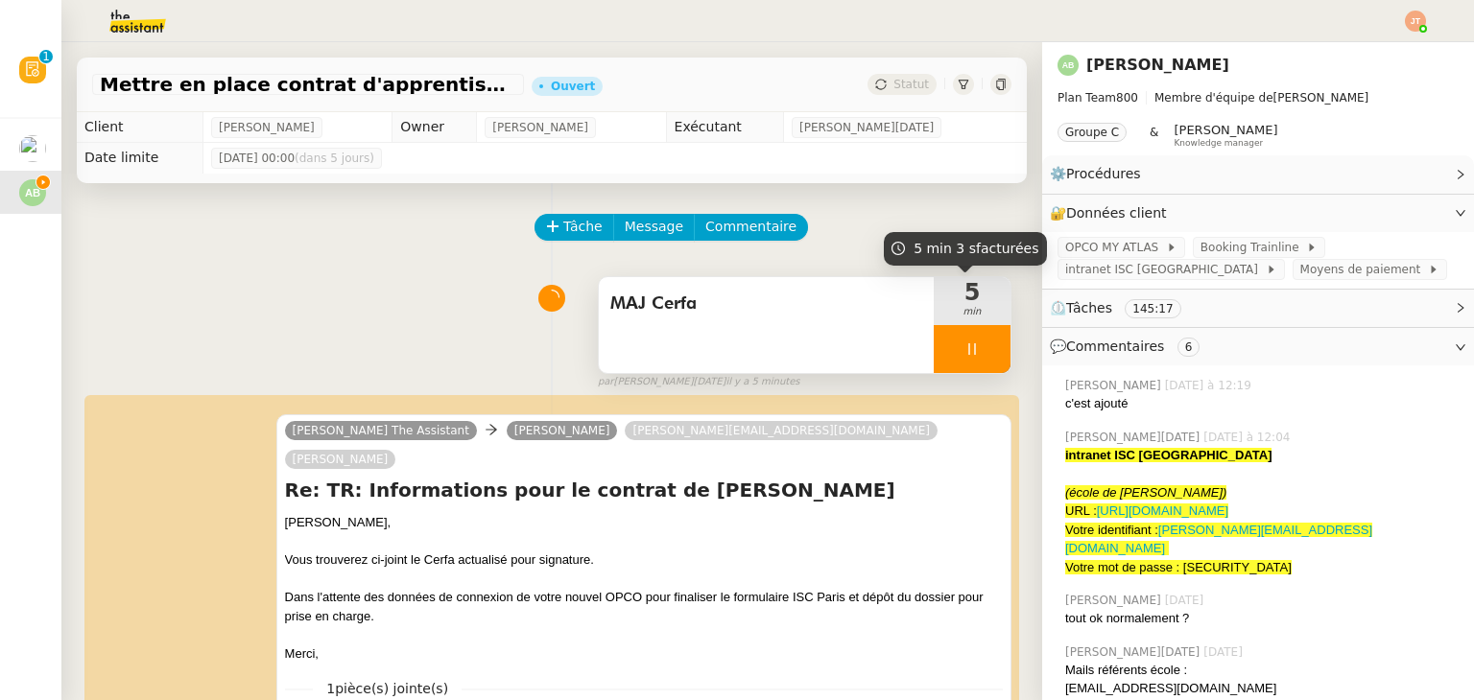
click at [964, 351] on icon at bounding box center [971, 349] width 15 height 15
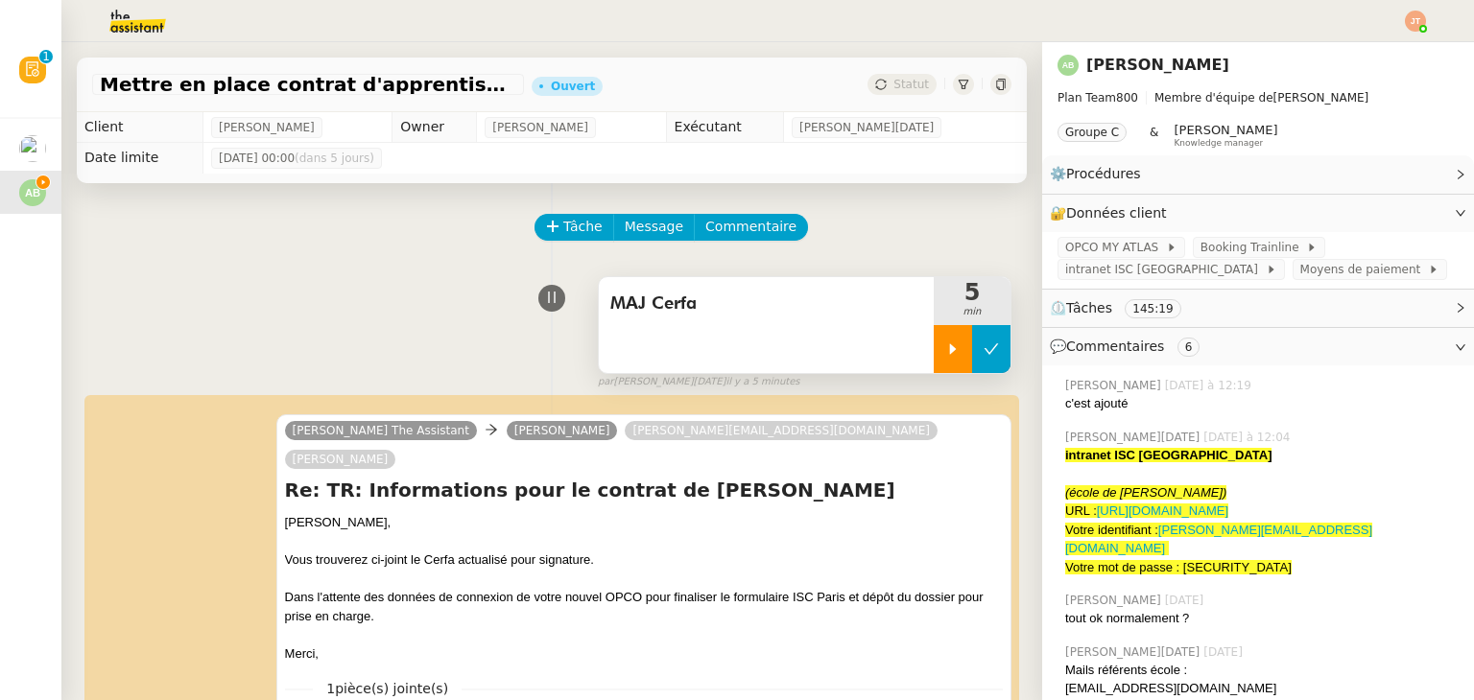
click at [983, 353] on icon at bounding box center [990, 349] width 15 height 15
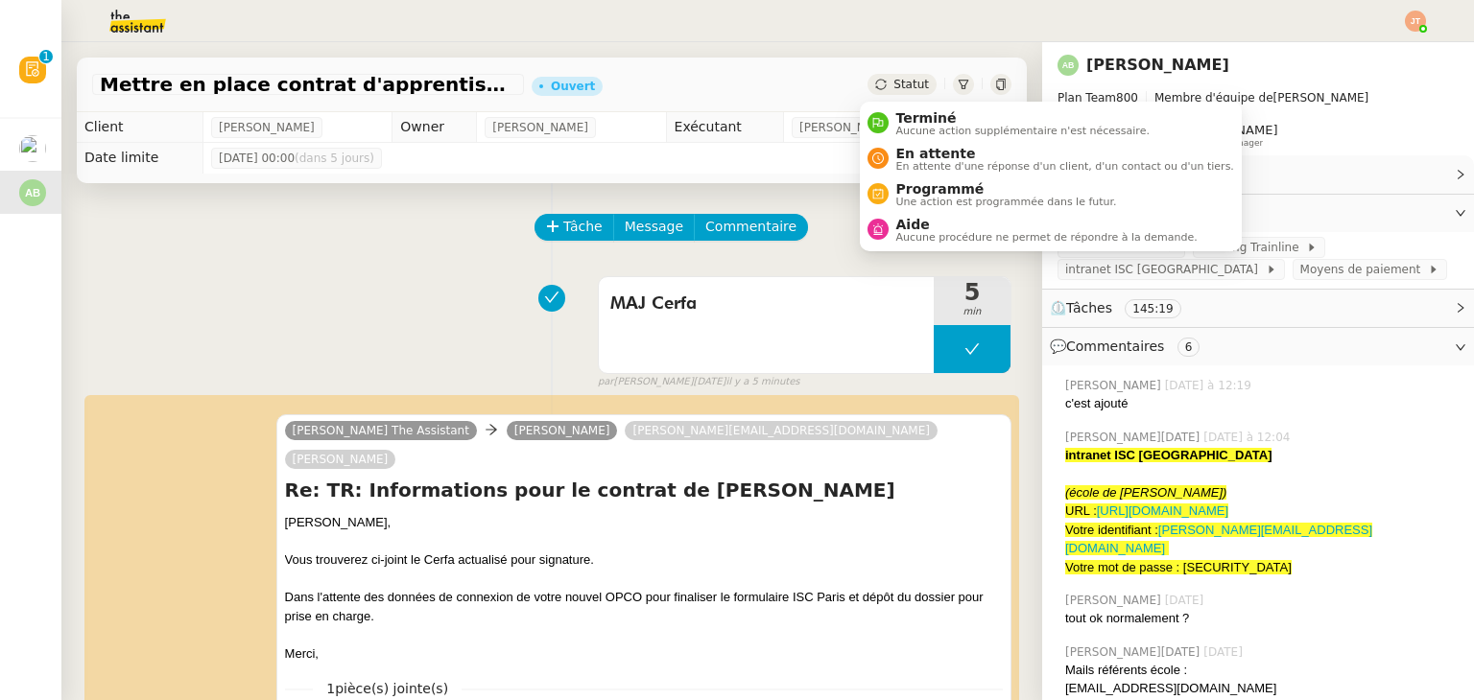
click at [910, 92] on div "Statut" at bounding box center [901, 84] width 69 height 21
click at [937, 151] on span "En attente" at bounding box center [1065, 153] width 338 height 15
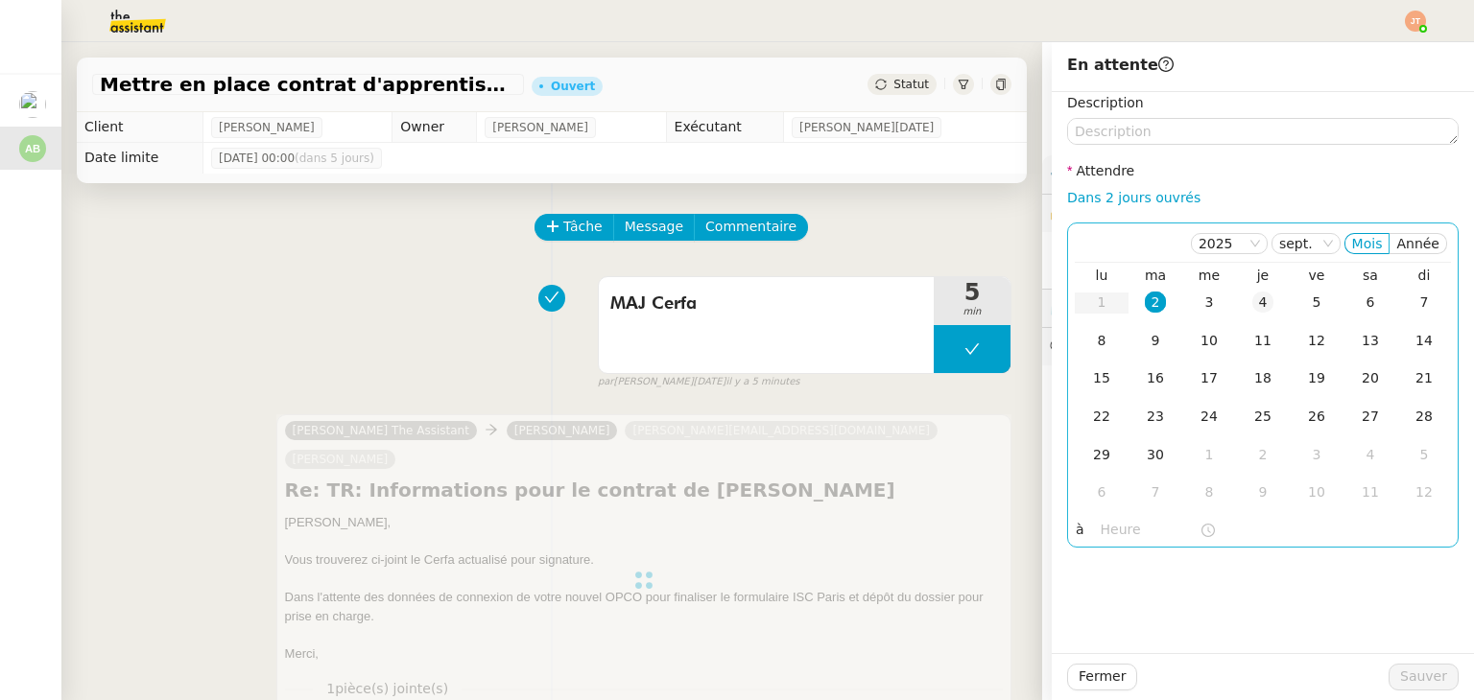
click at [1257, 301] on div "4" at bounding box center [1262, 302] width 21 height 21
click at [1108, 522] on input "text" at bounding box center [1150, 530] width 99 height 22
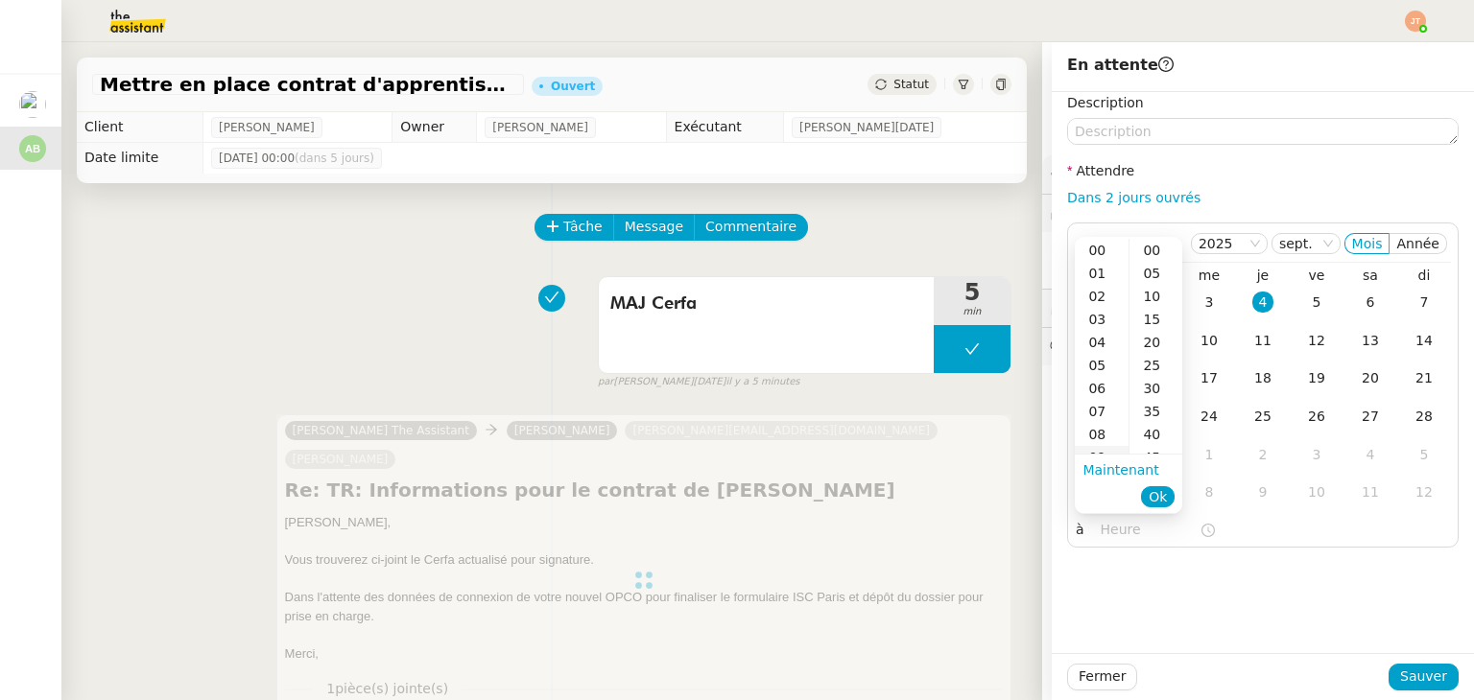
click at [1099, 450] on div "09" at bounding box center [1102, 457] width 54 height 23
click at [1159, 250] on div "00" at bounding box center [1155, 250] width 53 height 23
type input "09:00"
click at [1165, 499] on span "Ok" at bounding box center [1158, 496] width 18 height 19
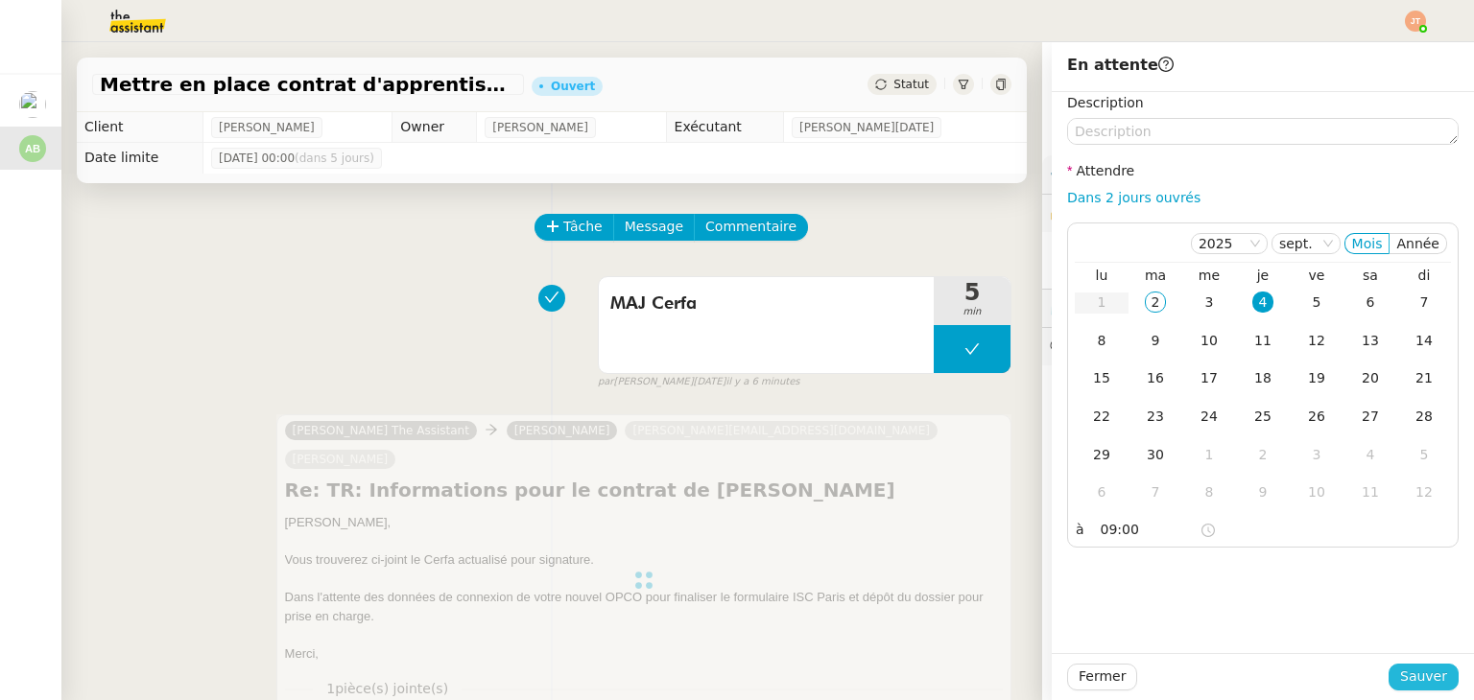
click at [1390, 665] on button "Sauver" at bounding box center [1423, 677] width 70 height 27
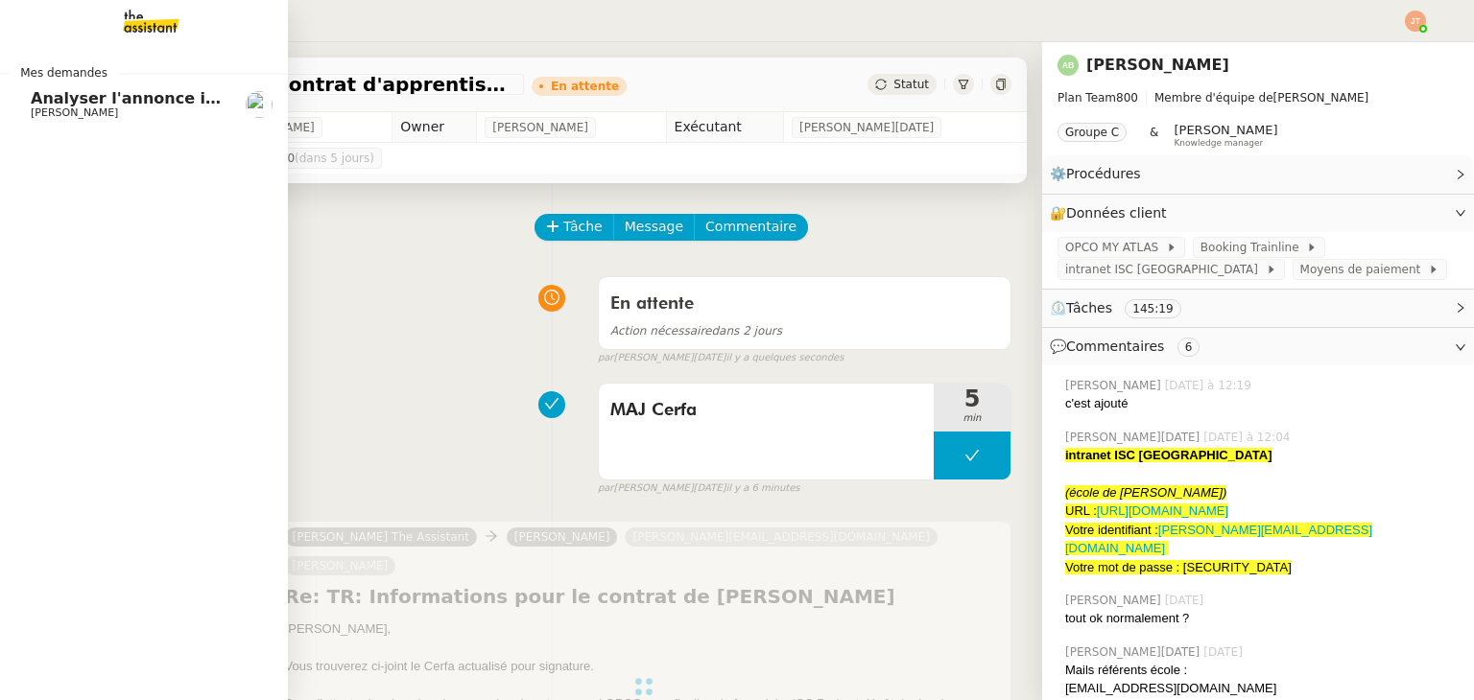
click at [141, 115] on span "[PERSON_NAME]" at bounding box center [128, 113] width 194 height 12
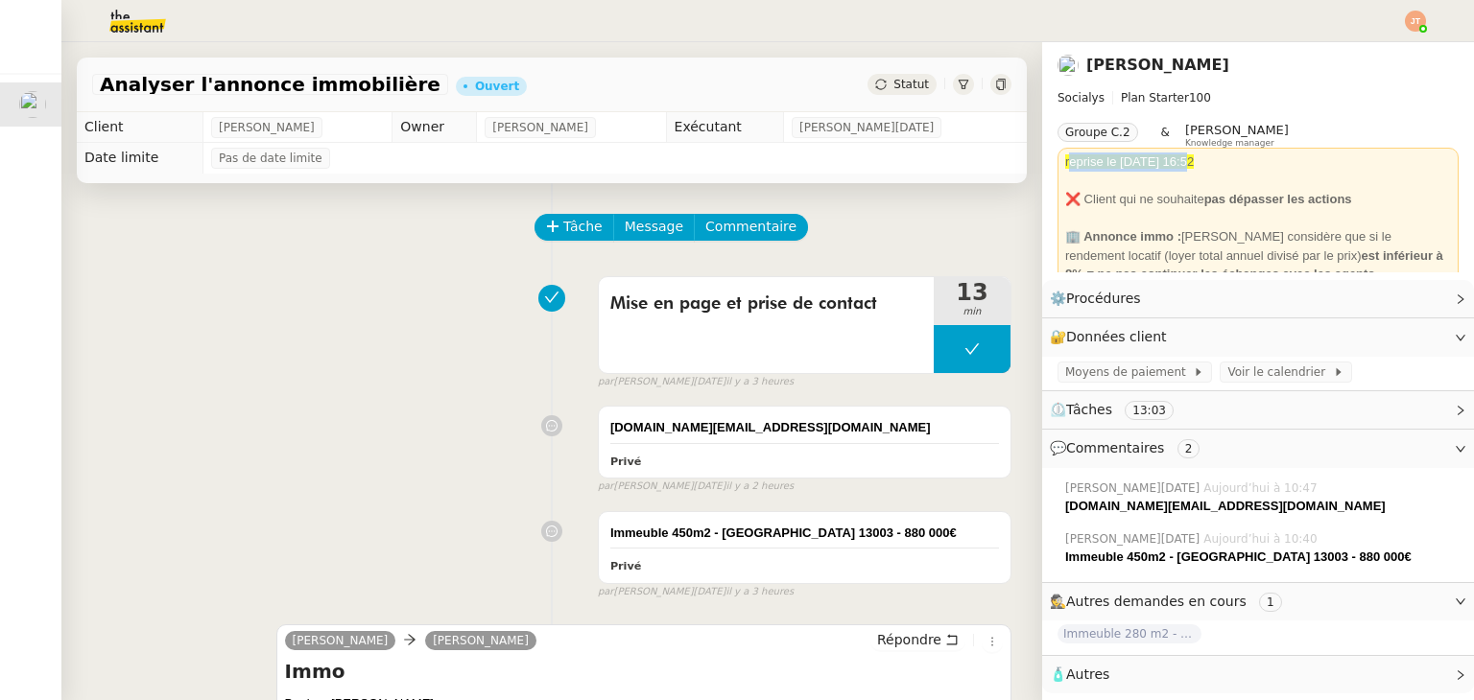
drag, startPoint x: 1052, startPoint y: 162, endPoint x: 1161, endPoint y: 164, distance: 109.4
click at [1161, 164] on span "reprise le [DATE] 16:52" at bounding box center [1129, 161] width 129 height 14
click at [384, 390] on div "Mise en page et prise de contact 13 min false par [PERSON_NAME][DATE] il y a 3 …" at bounding box center [551, 329] width 919 height 123
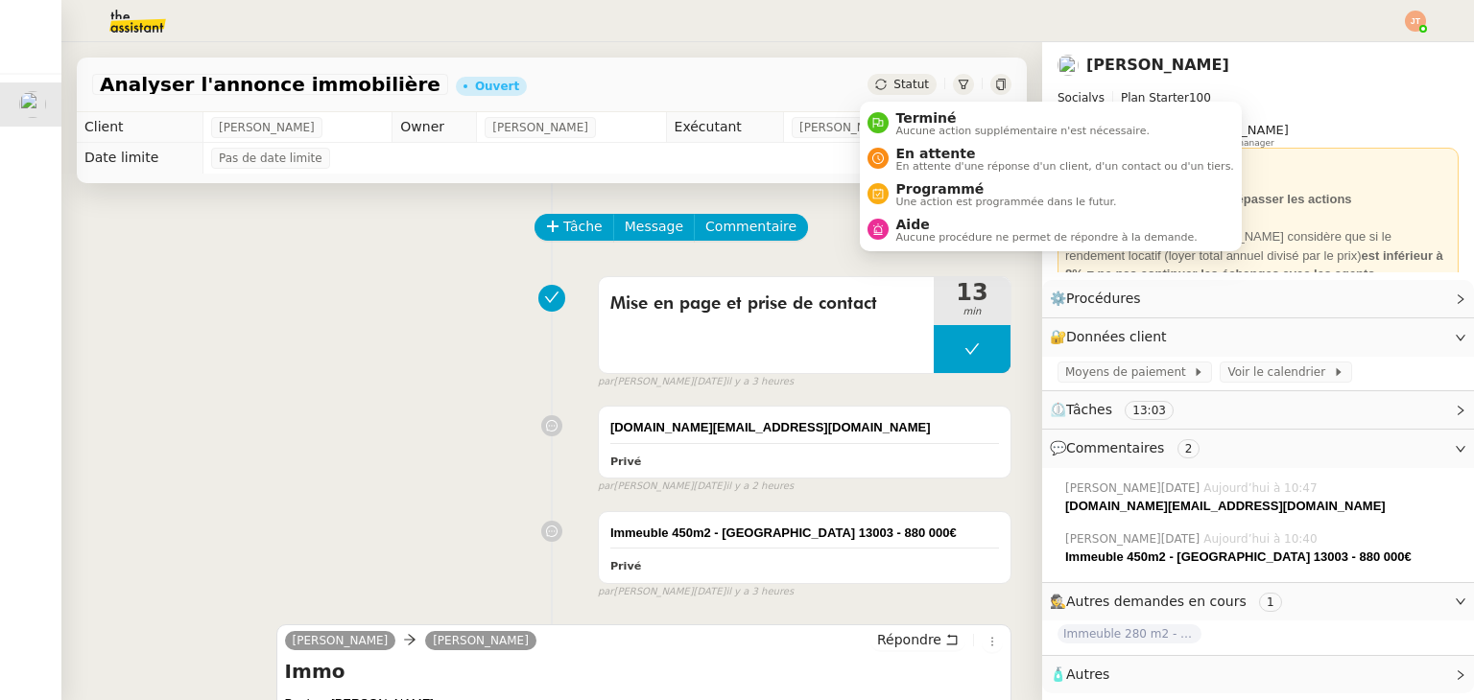
click at [898, 85] on span "Statut" at bounding box center [911, 84] width 36 height 13
click at [901, 161] on span "En attente d'une réponse d'un client, d'un contact ou d'un tiers." at bounding box center [1065, 166] width 338 height 11
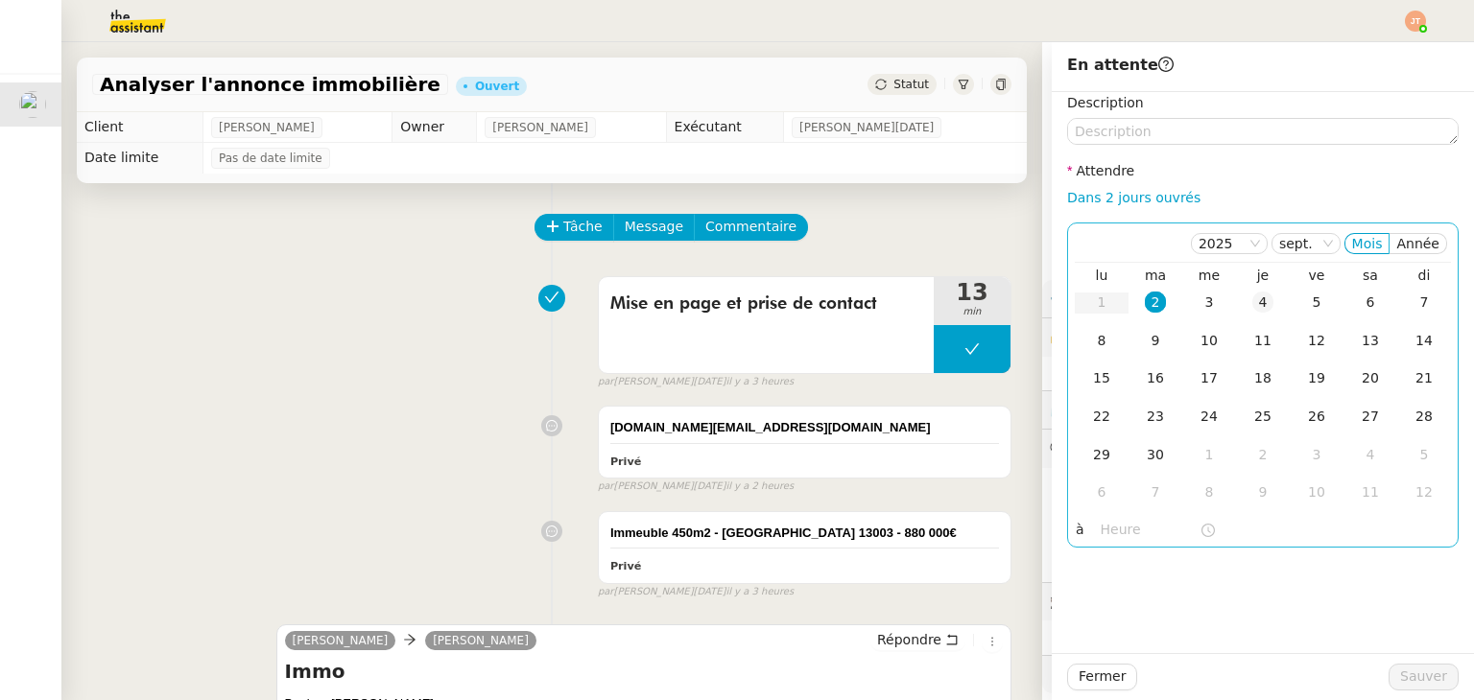
click at [1252, 311] on div "4" at bounding box center [1262, 302] width 21 height 21
click at [1101, 535] on input "text" at bounding box center [1150, 530] width 99 height 22
click at [1089, 670] on span "Fermer" at bounding box center [1101, 677] width 47 height 22
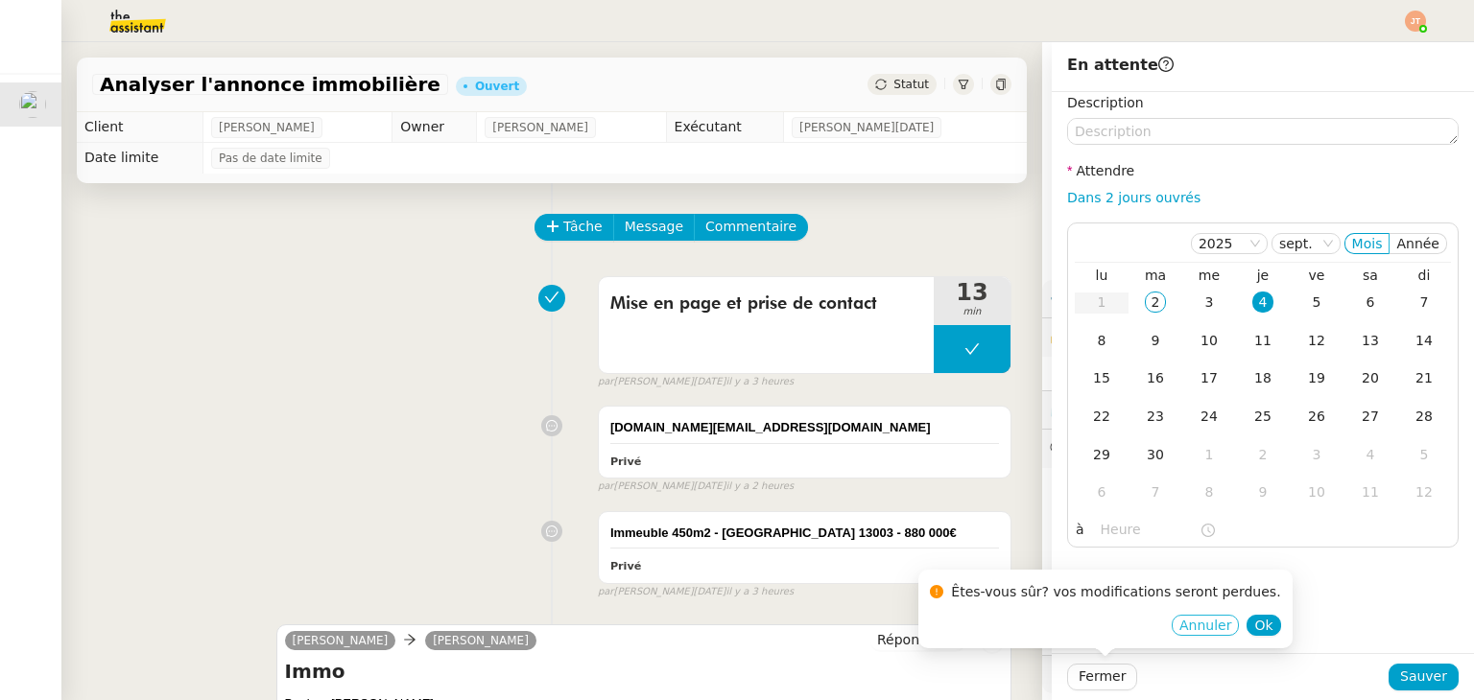
click at [1181, 623] on span "Annuler" at bounding box center [1205, 625] width 52 height 19
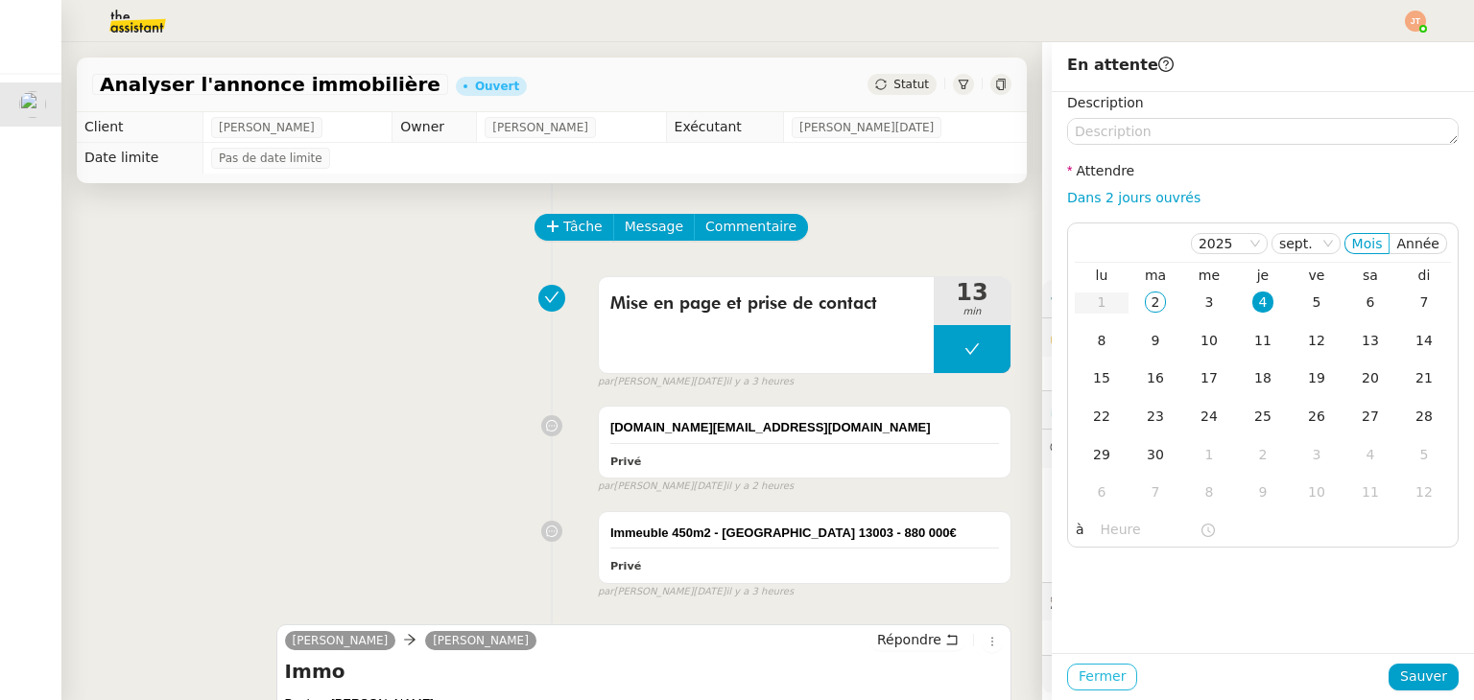
click at [1082, 669] on span "Fermer" at bounding box center [1101, 677] width 47 height 22
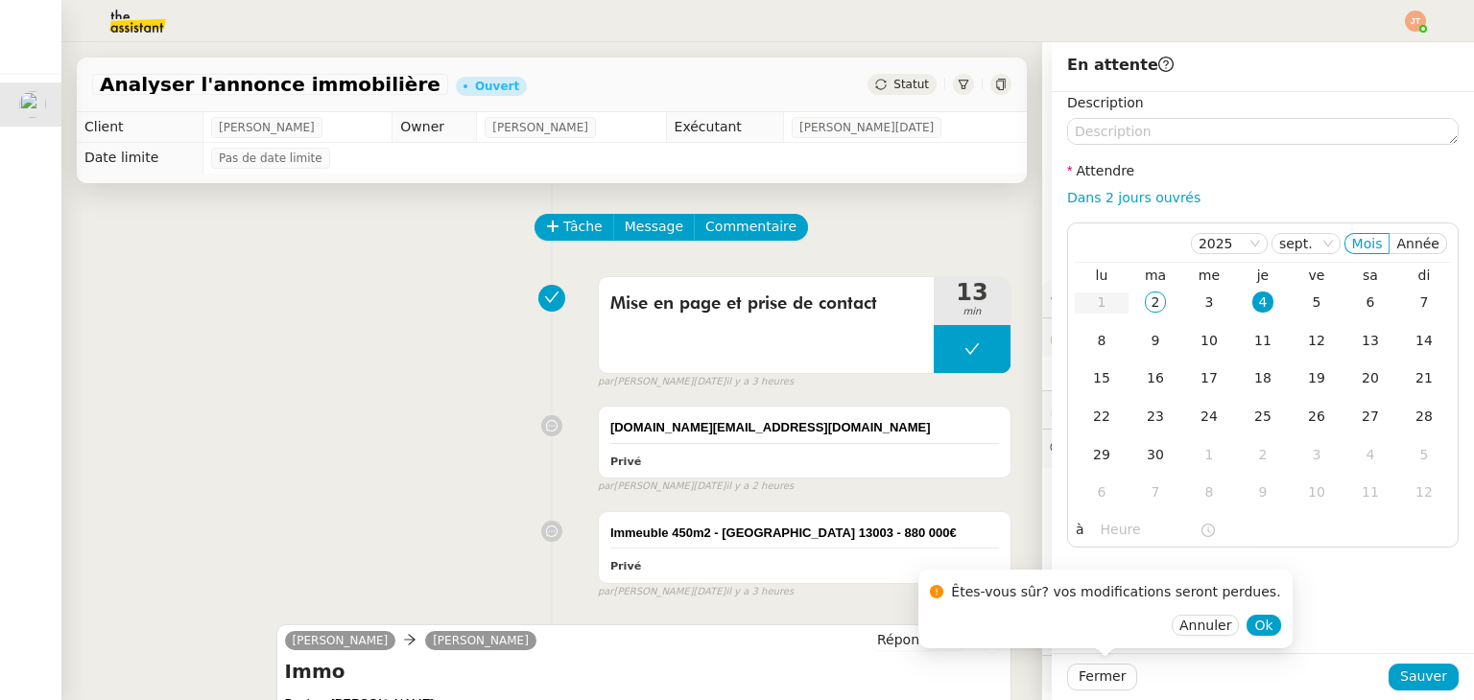
click at [1201, 625] on div "Annuler Ok" at bounding box center [1105, 626] width 350 height 22
click at [1246, 625] on button "Ok" at bounding box center [1263, 625] width 34 height 21
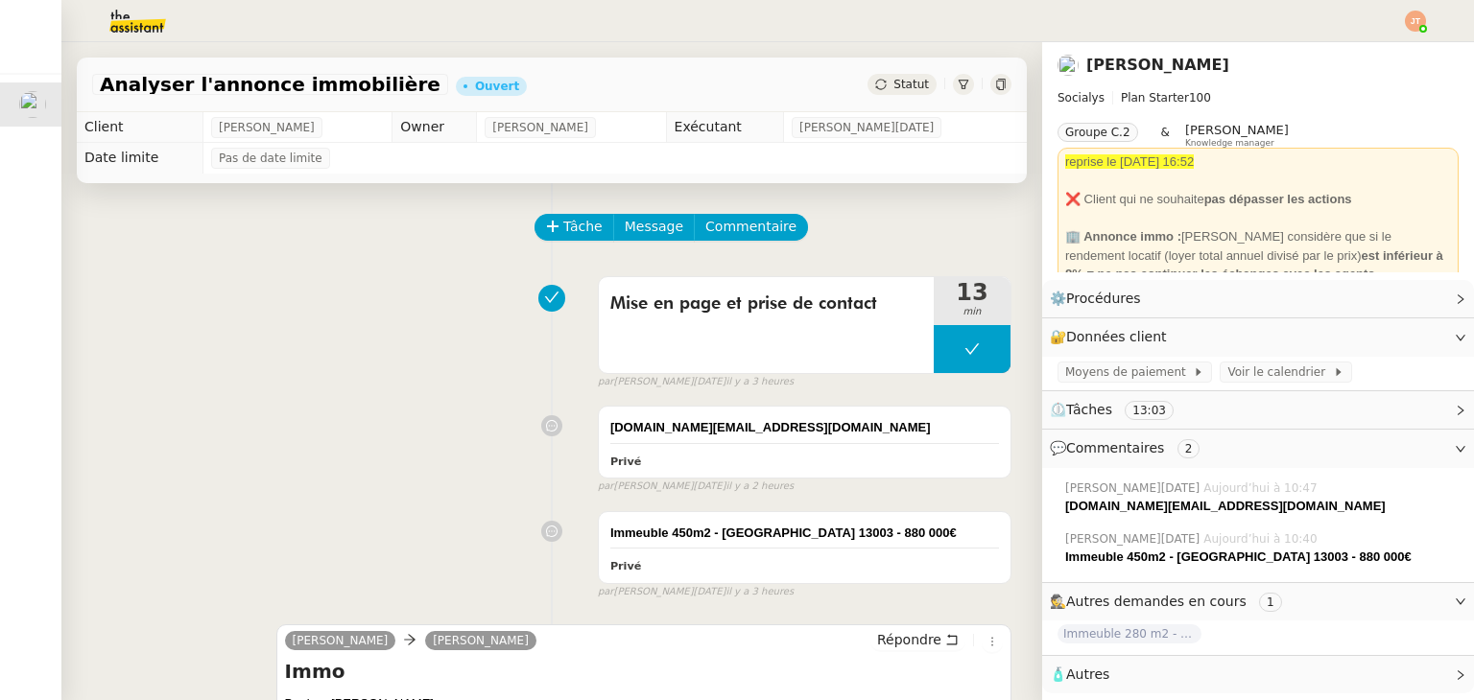
click at [896, 83] on span "Statut" at bounding box center [911, 84] width 36 height 13
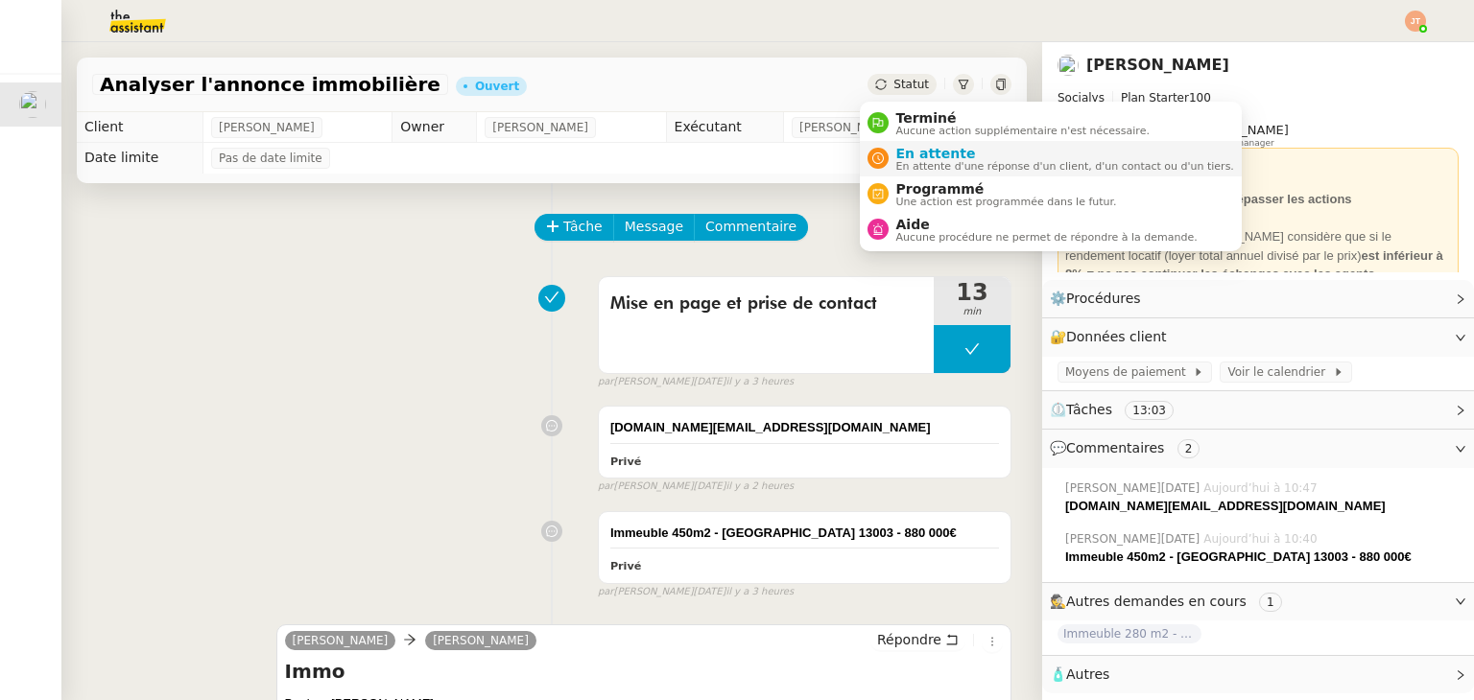
click at [913, 165] on span "En attente d'une réponse d'un client, d'un contact ou d'un tiers." at bounding box center [1065, 166] width 338 height 11
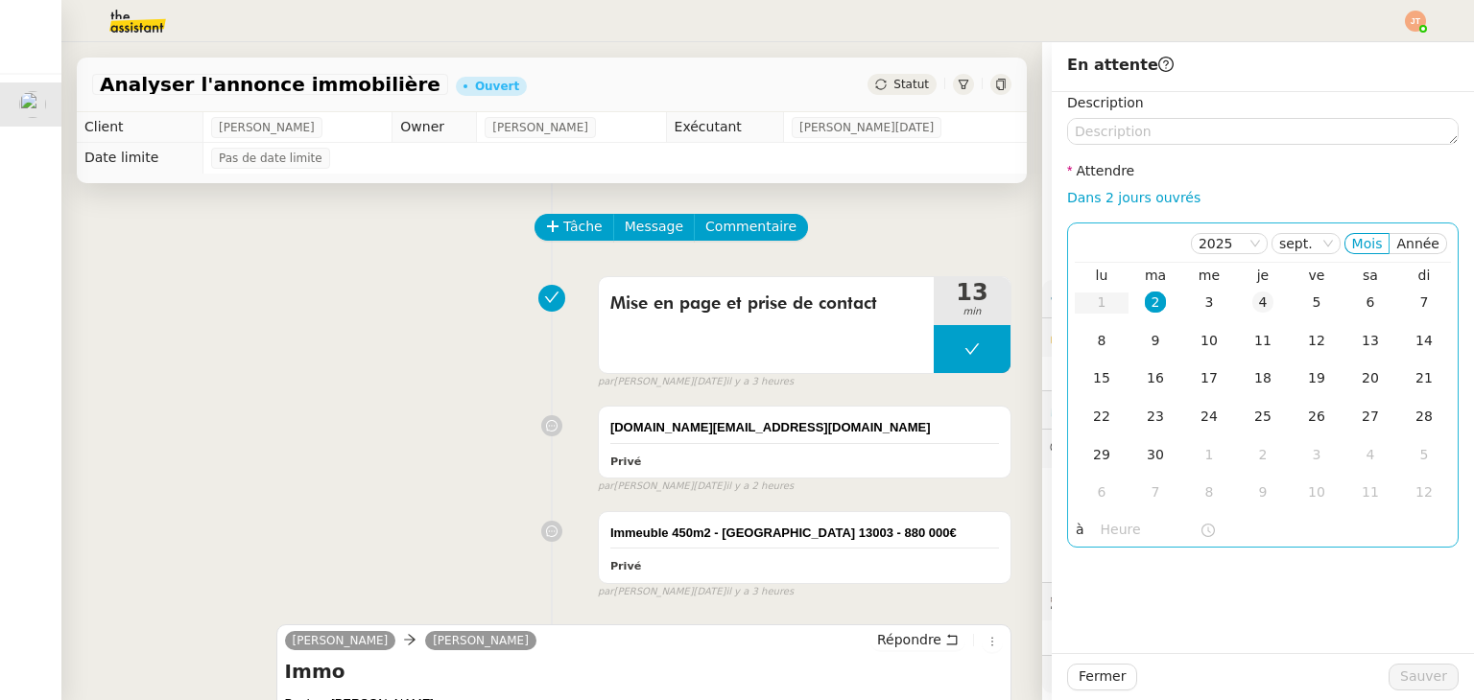
click at [1252, 300] on div "4" at bounding box center [1262, 302] width 21 height 21
click at [1111, 542] on nz-time-picker at bounding box center [1158, 530] width 130 height 27
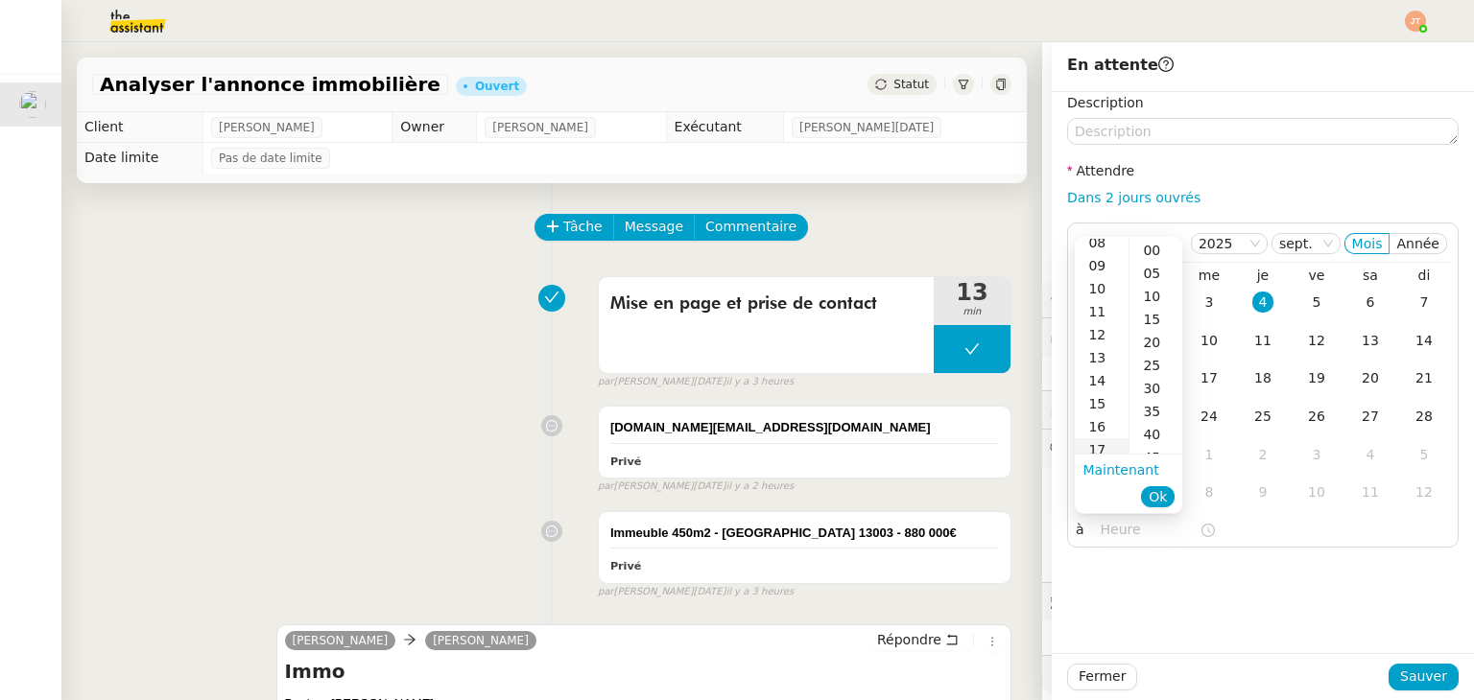
click at [1095, 450] on div "17" at bounding box center [1102, 449] width 54 height 23
click at [1151, 248] on div "00" at bounding box center [1155, 250] width 53 height 23
type input "17:00"
click at [1164, 504] on span "Ok" at bounding box center [1158, 496] width 18 height 19
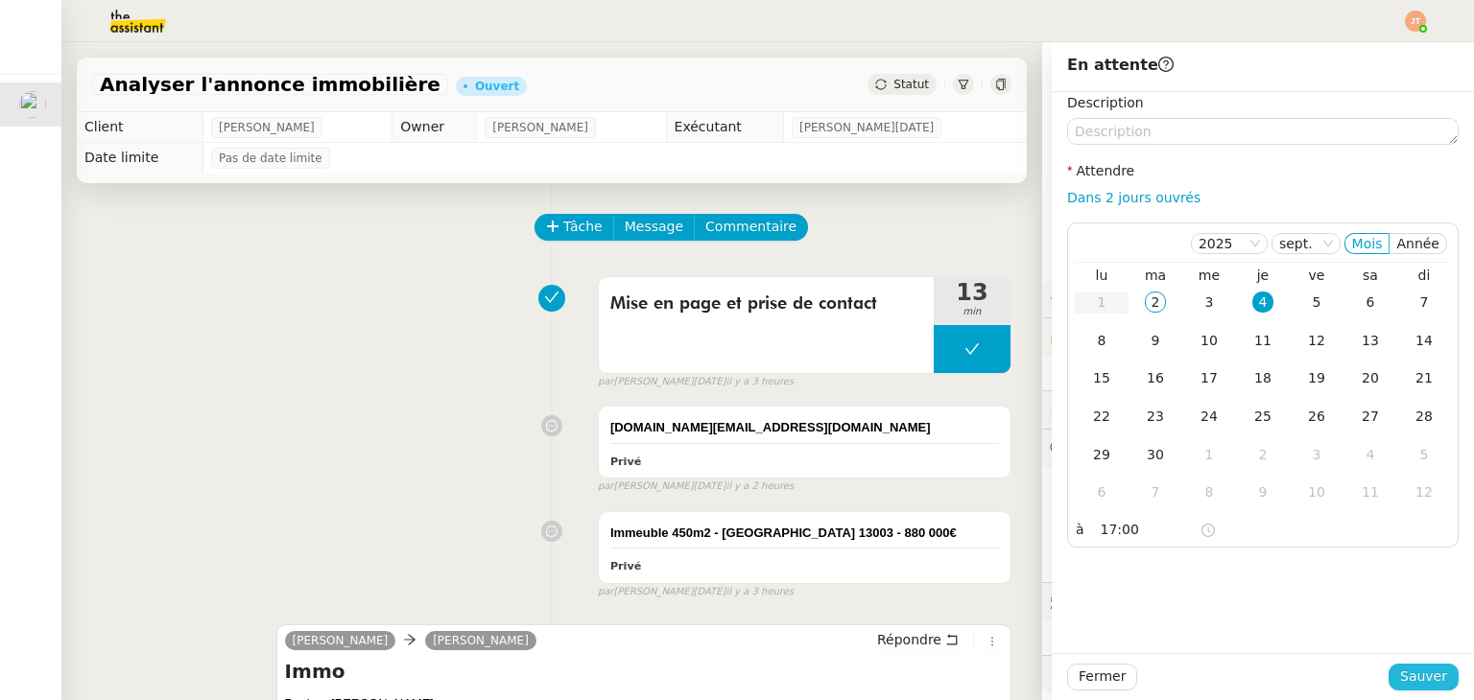
click at [1407, 675] on span "Sauver" at bounding box center [1423, 677] width 47 height 22
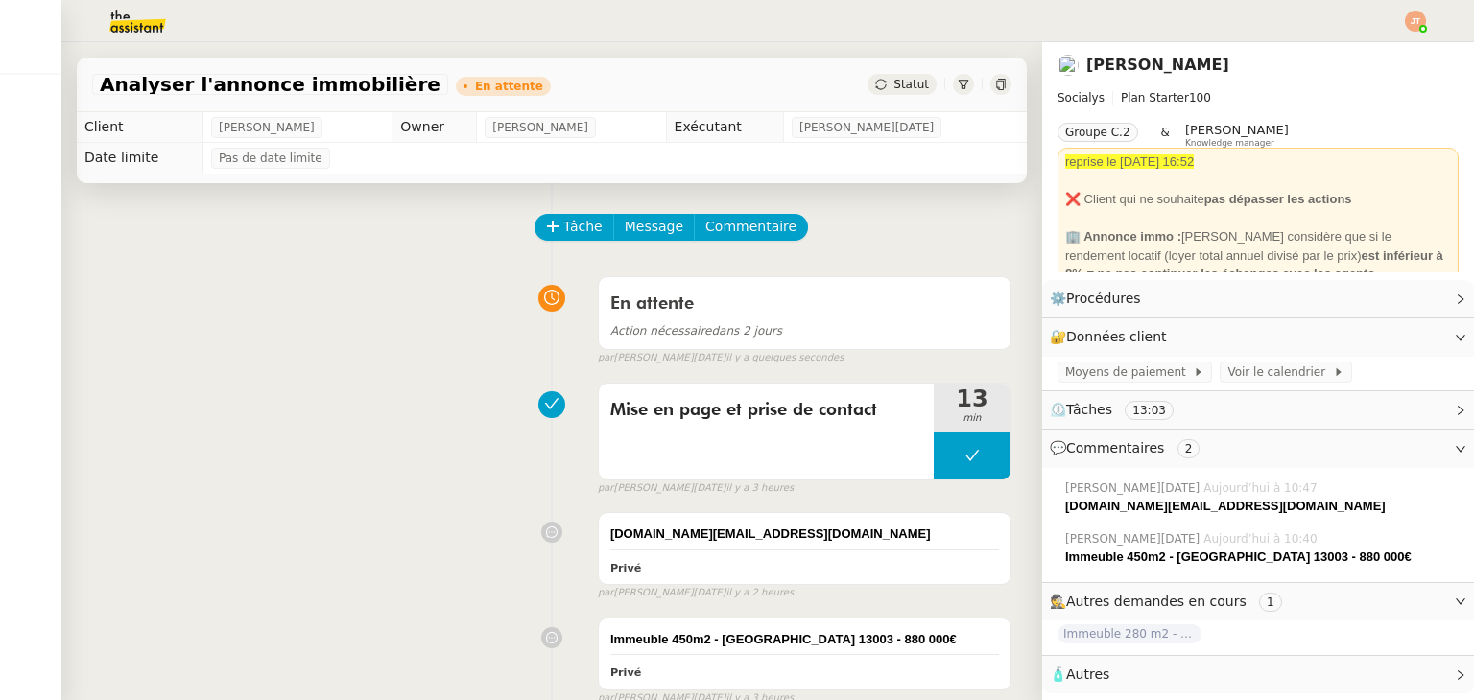
click at [1428, 16] on nz-header at bounding box center [737, 21] width 1474 height 42
click at [1413, 22] on img at bounding box center [1415, 21] width 21 height 21
click at [1353, 51] on span "Suivi" at bounding box center [1347, 54] width 33 height 15
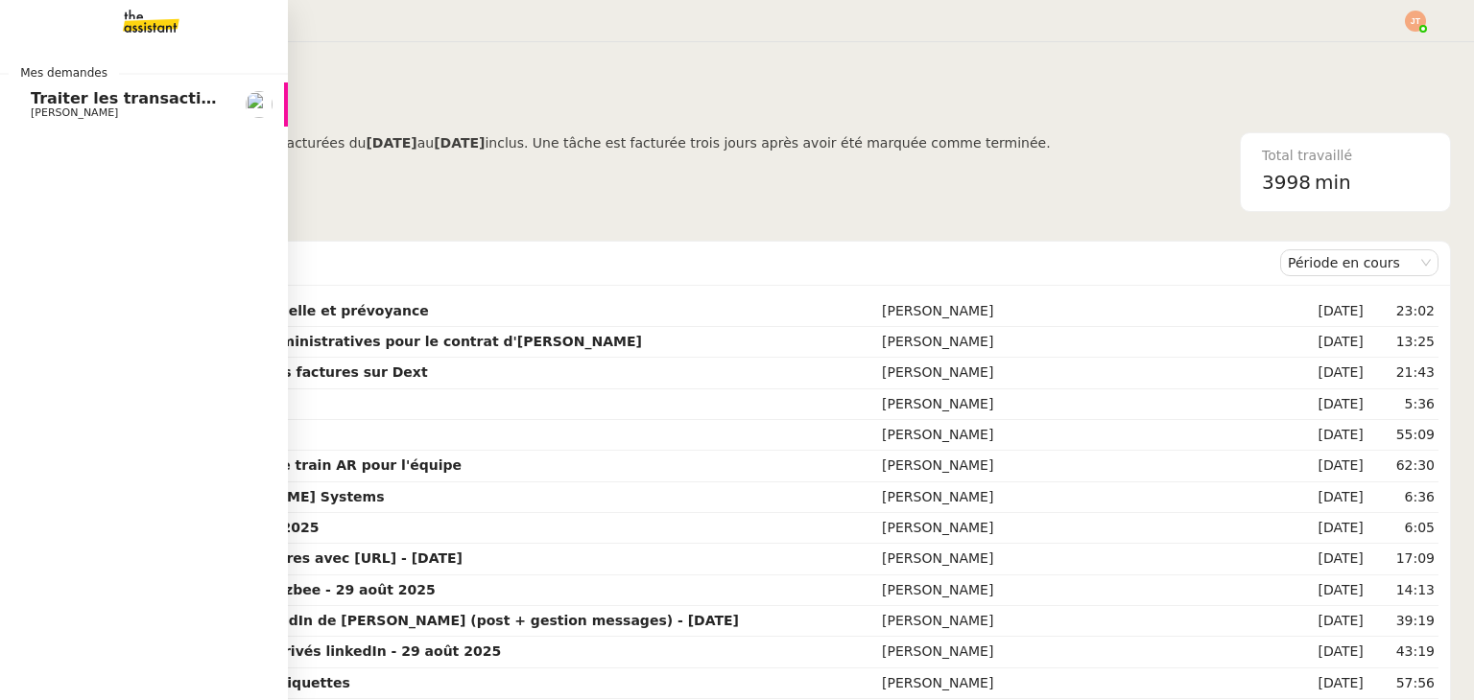
click at [82, 101] on span "Traiter les transactions bancaires" at bounding box center [176, 98] width 291 height 18
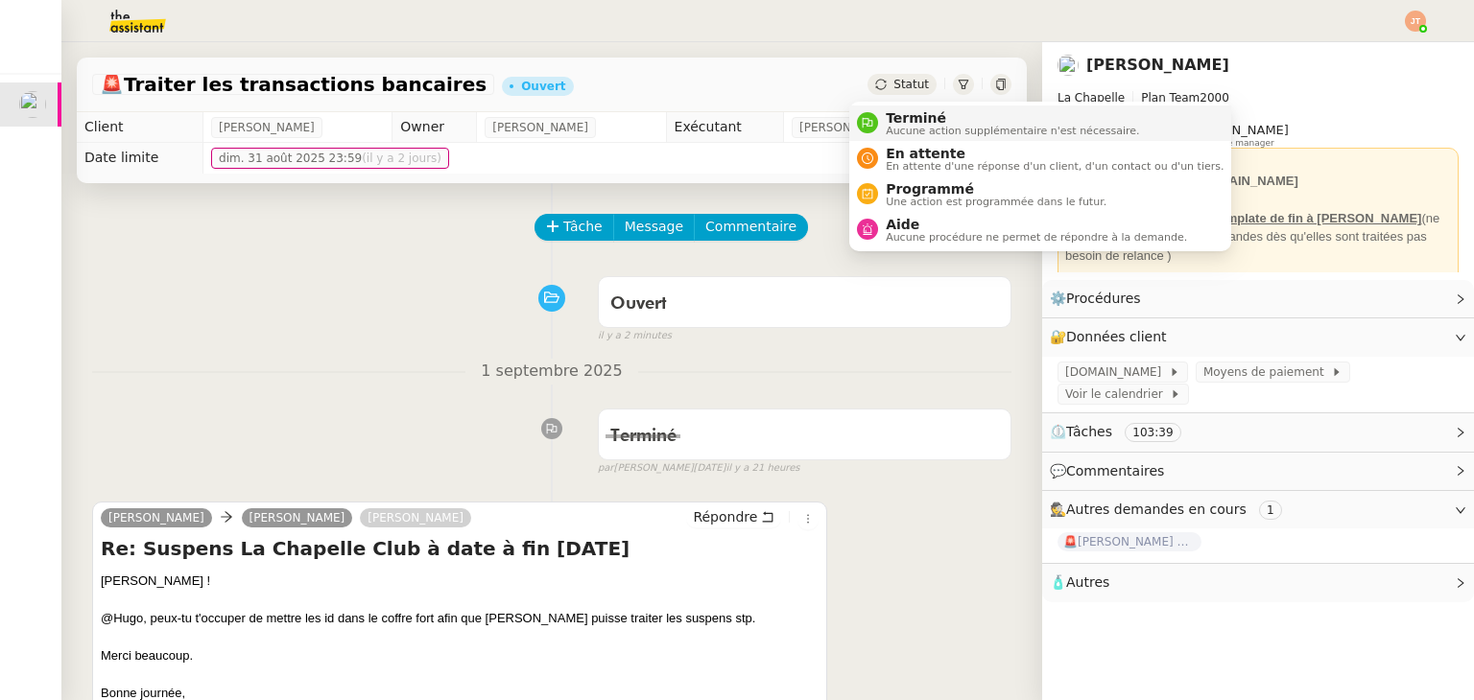
click at [903, 126] on span "Aucune action supplémentaire n'est nécessaire." at bounding box center [1012, 131] width 253 height 11
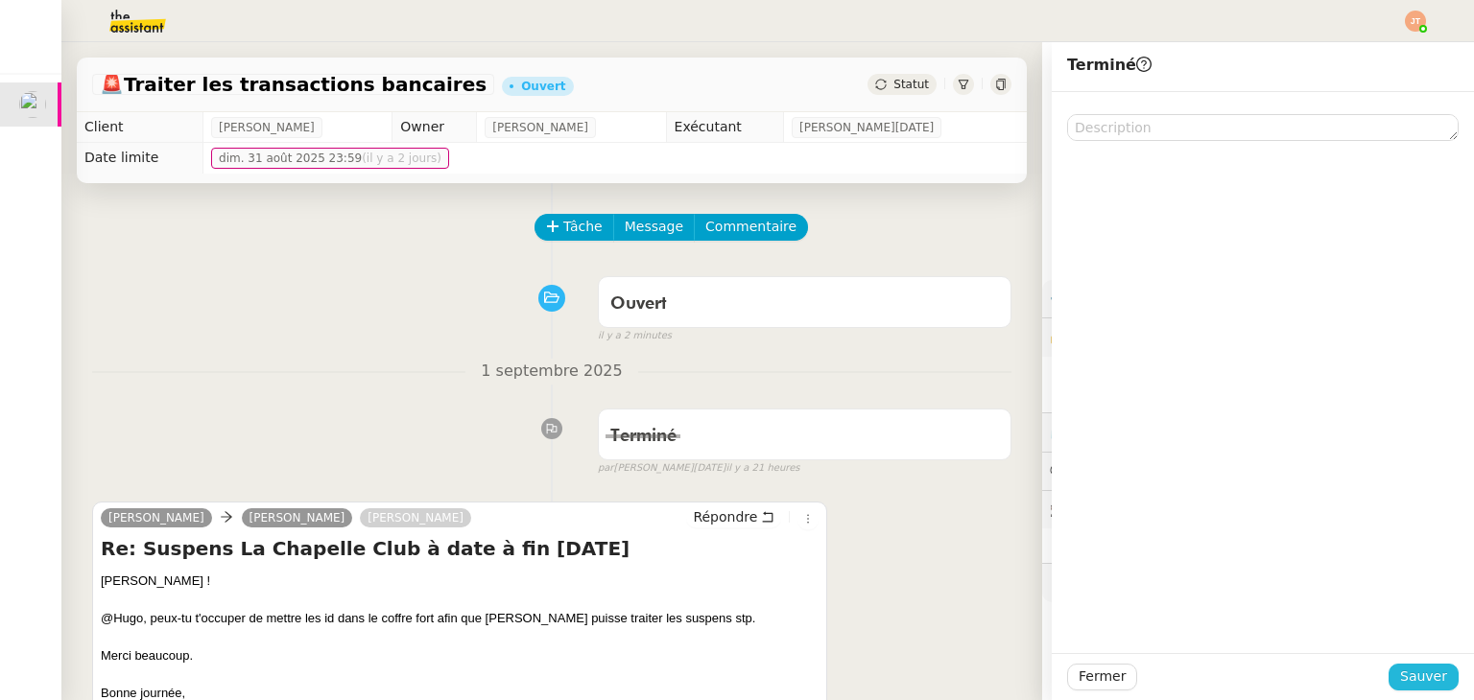
click at [1405, 677] on span "Sauver" at bounding box center [1423, 677] width 47 height 22
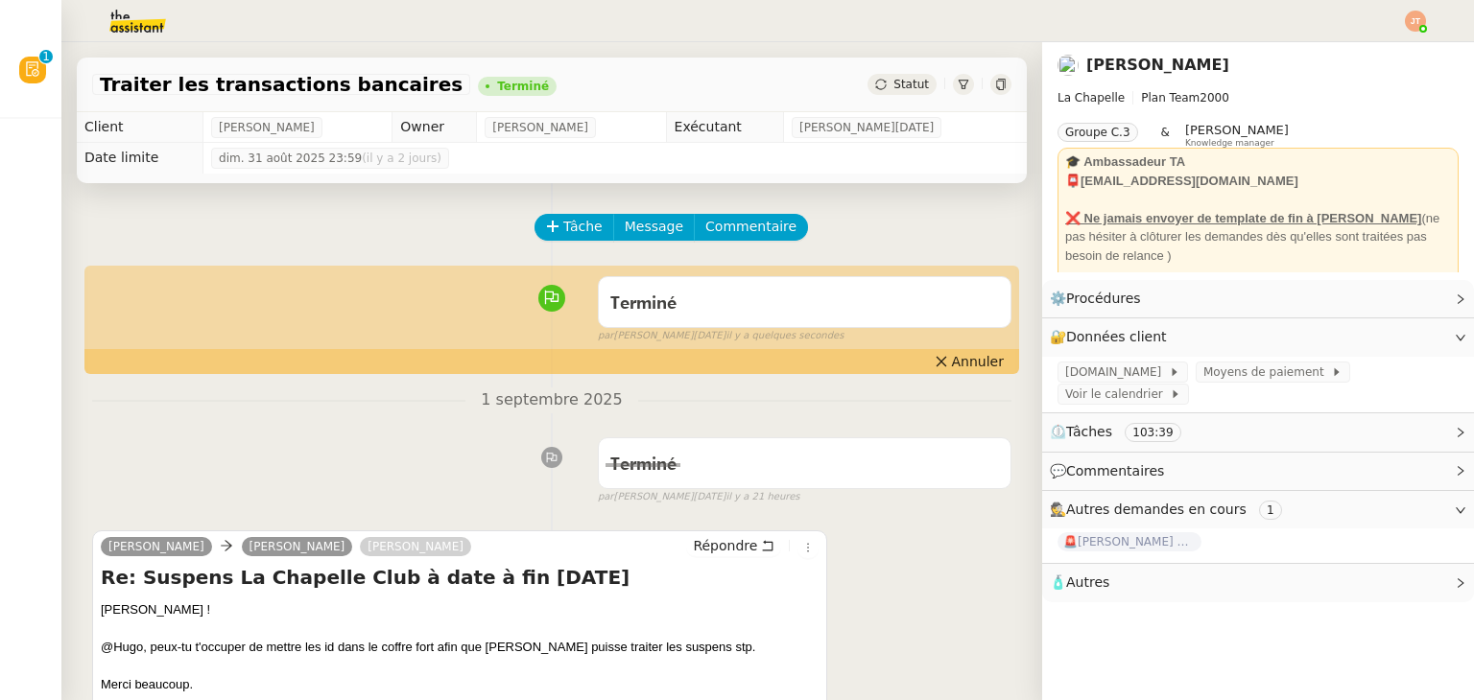
click at [1416, 29] on img at bounding box center [1415, 21] width 21 height 21
click at [1345, 53] on div "[PERSON_NAME]" at bounding box center [1257, 65] width 401 height 31
click at [1412, 19] on img at bounding box center [1415, 21] width 21 height 21
click at [1369, 48] on li "Suivi" at bounding box center [1363, 54] width 125 height 27
